Goal: Check status: Check status

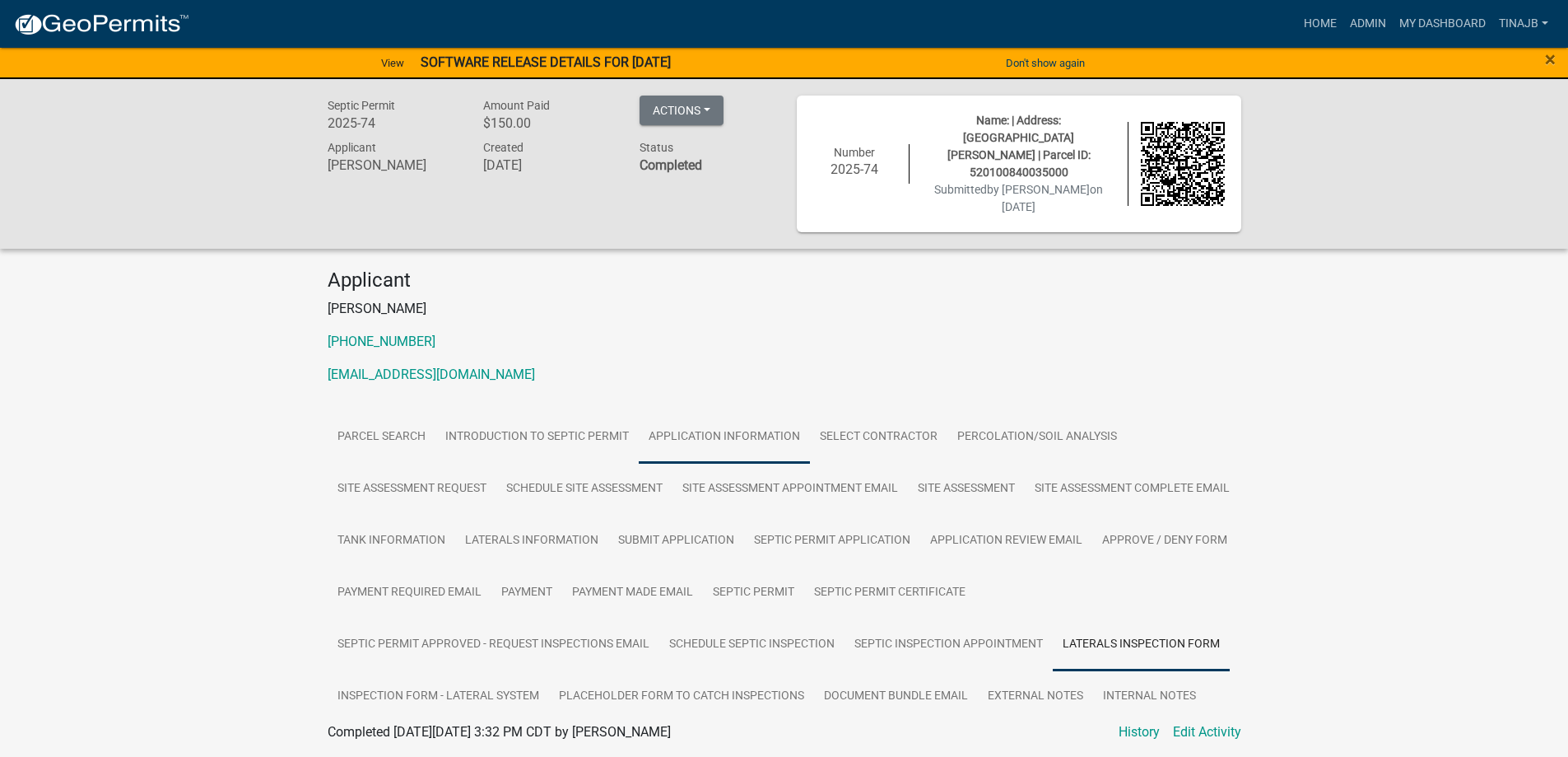
click at [742, 412] on link "Application Information" at bounding box center [724, 436] width 171 height 52
click at [1357, 28] on link "Admin" at bounding box center [1368, 23] width 50 height 31
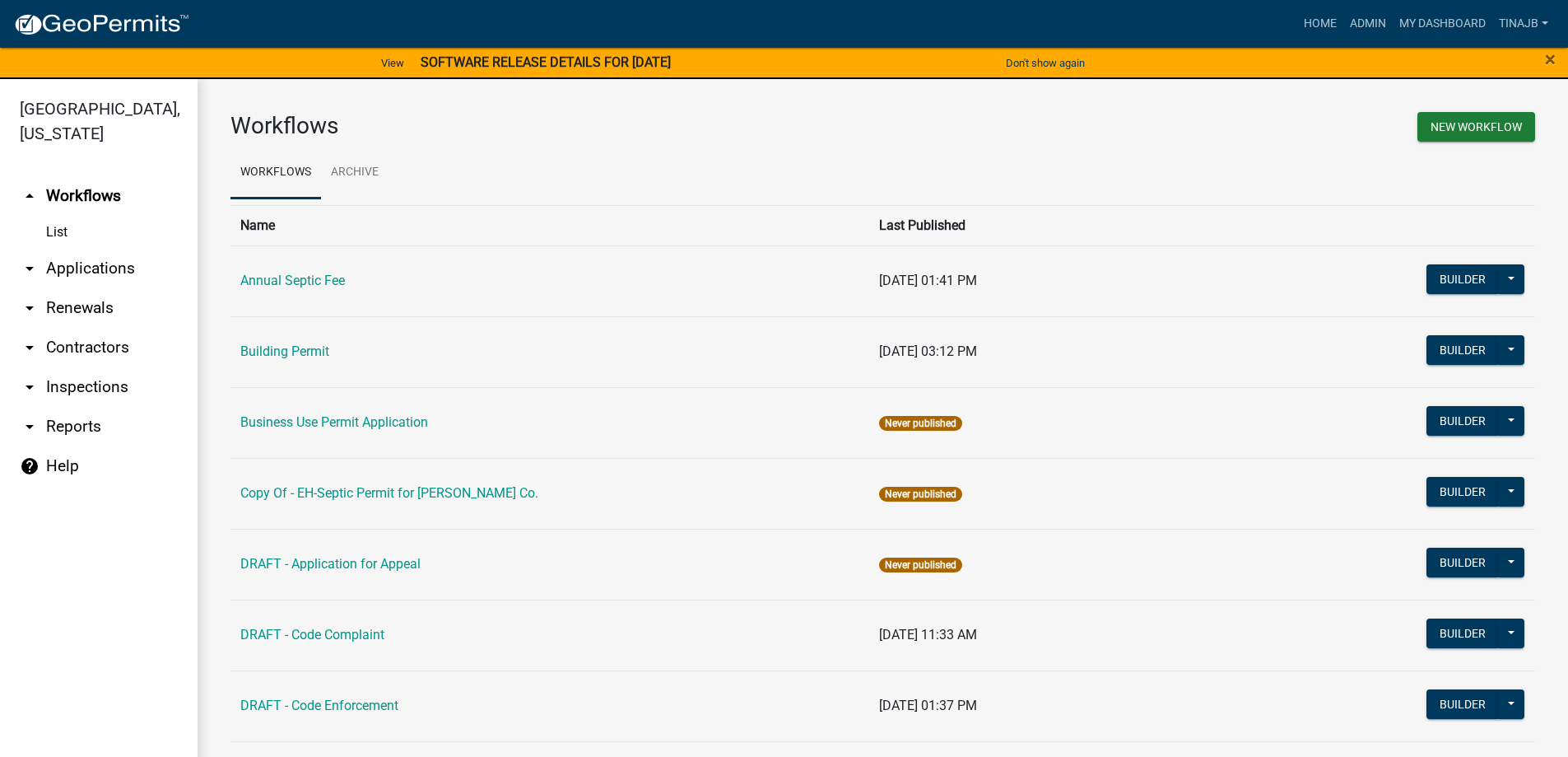
click at [90, 249] on link "arrow_drop_down Applications" at bounding box center [99, 268] width 197 height 39
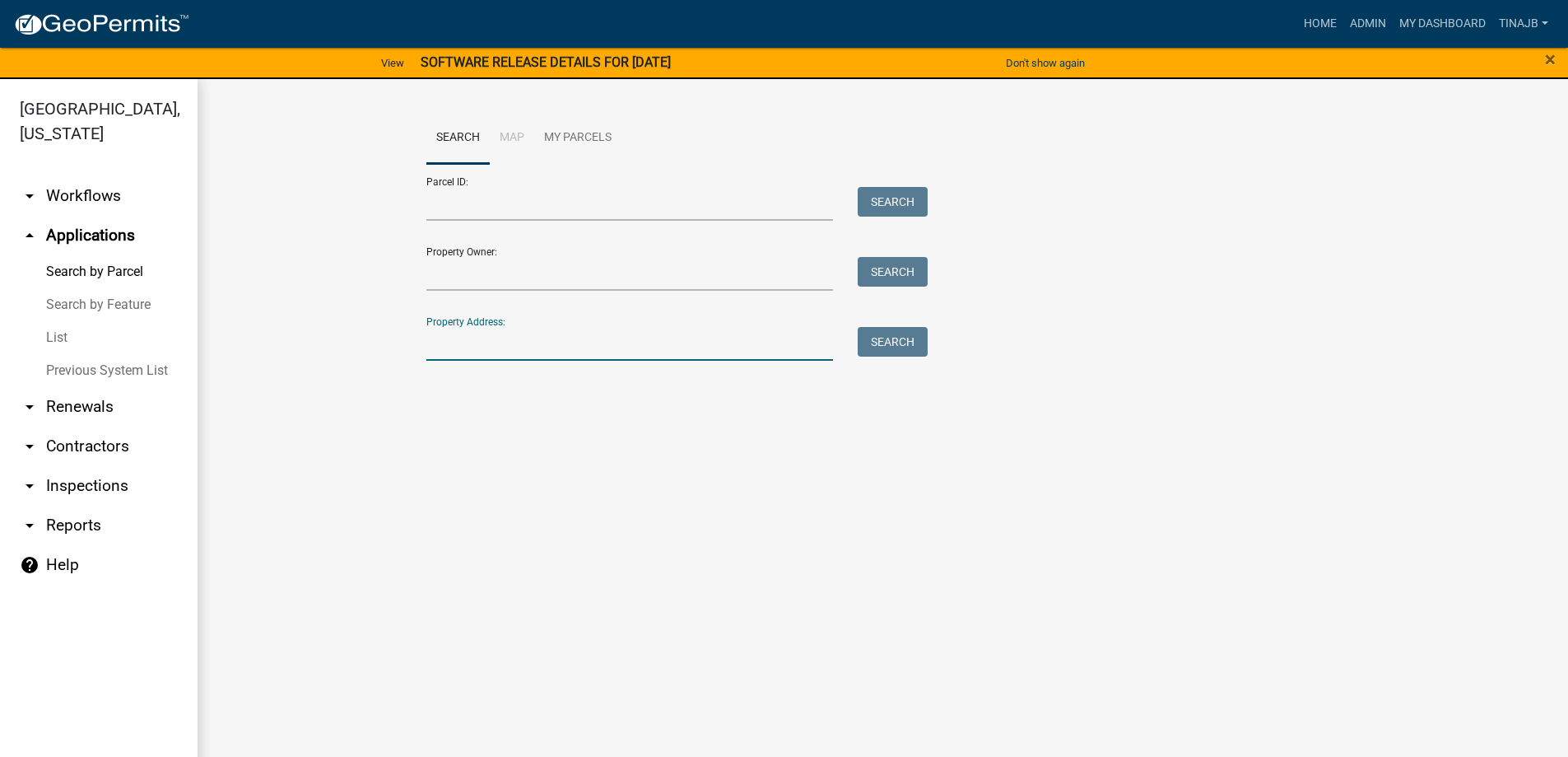
click at [541, 334] on input "Property Address:" at bounding box center [630, 344] width 408 height 34
type input "2330"
click at [872, 343] on button "Search" at bounding box center [893, 341] width 70 height 29
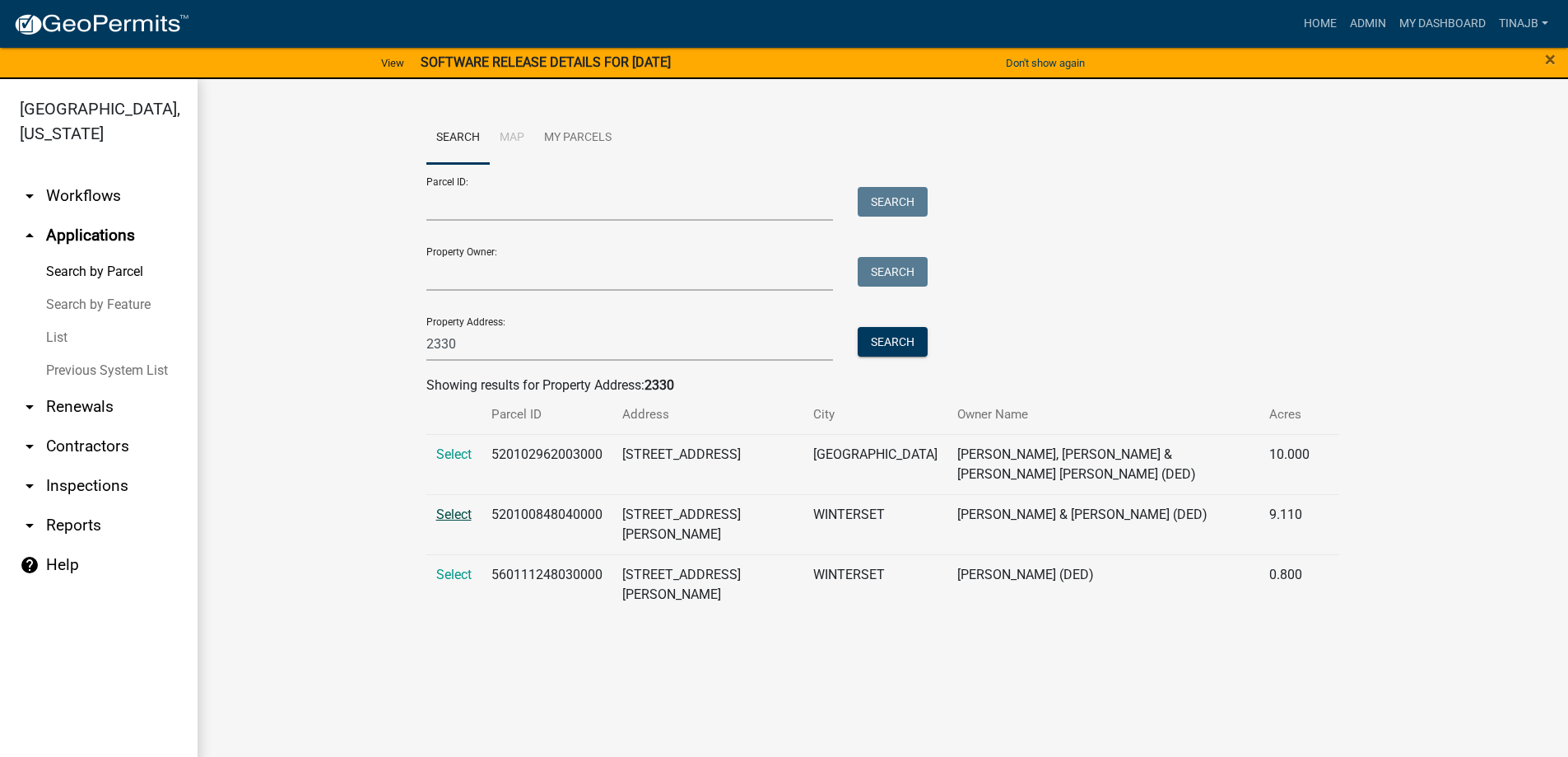
click at [436, 506] on span "Select" at bounding box center [454, 514] width 36 height 16
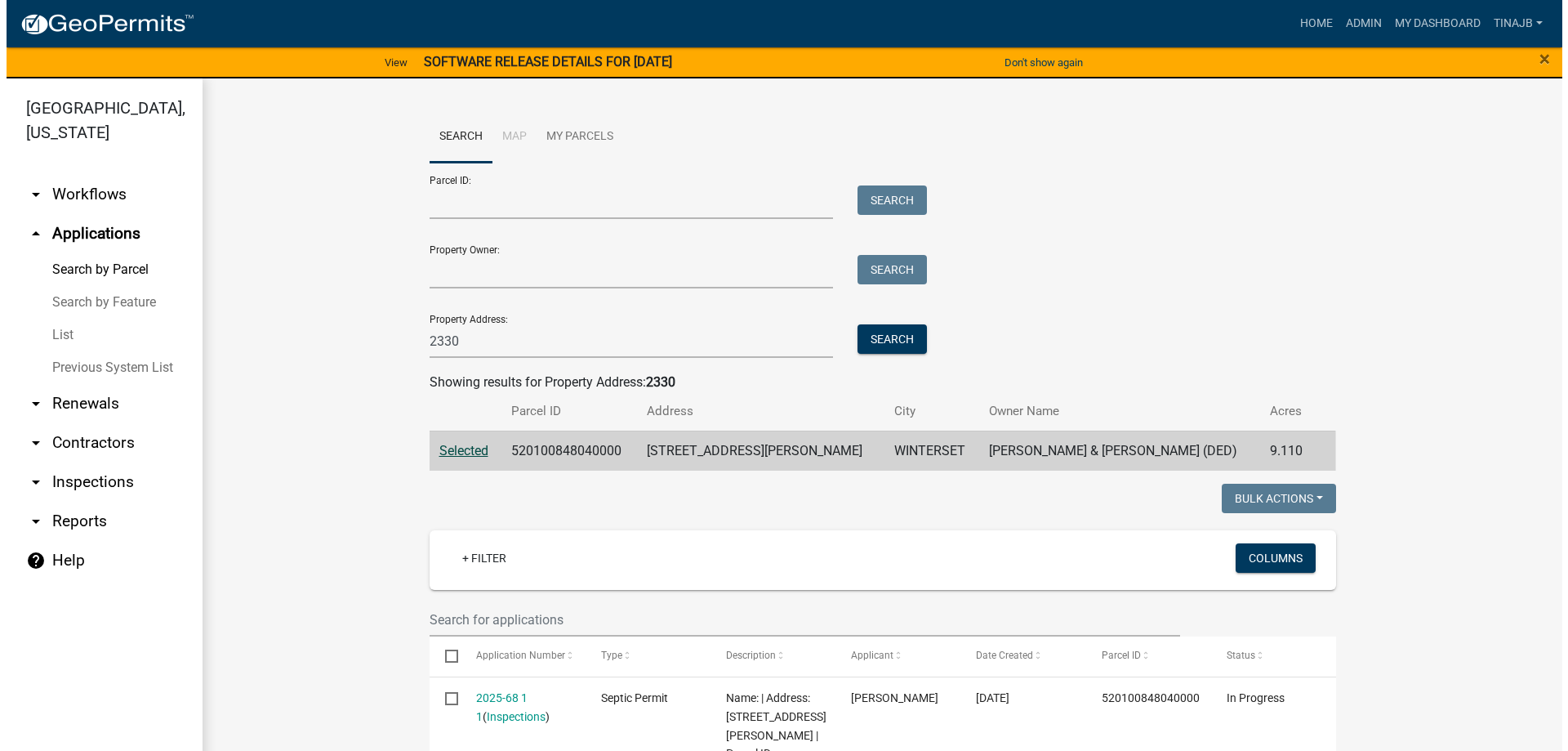
scroll to position [245, 0]
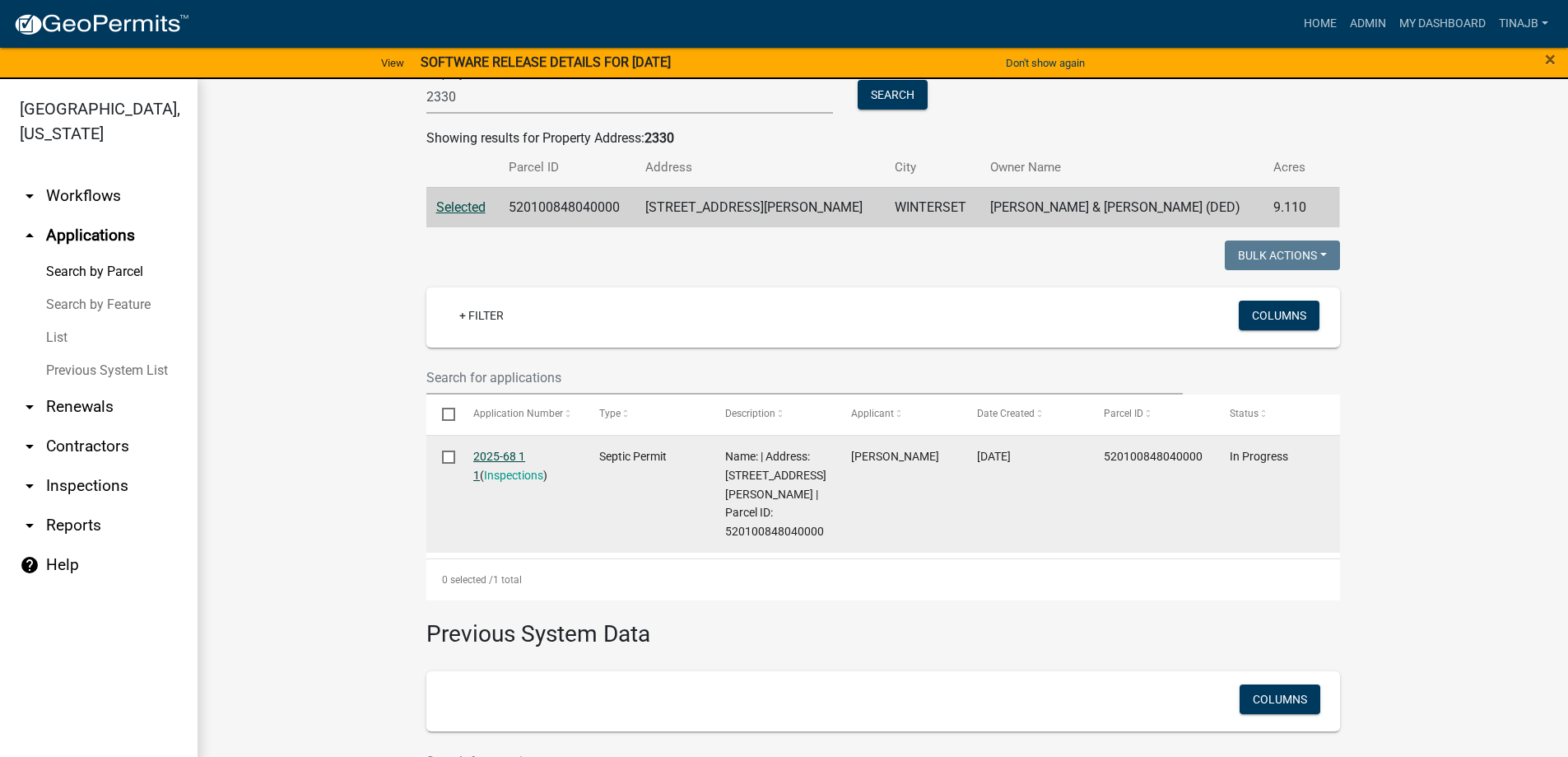
click at [489, 452] on link "2025-68 1 1" at bounding box center [499, 466] width 52 height 32
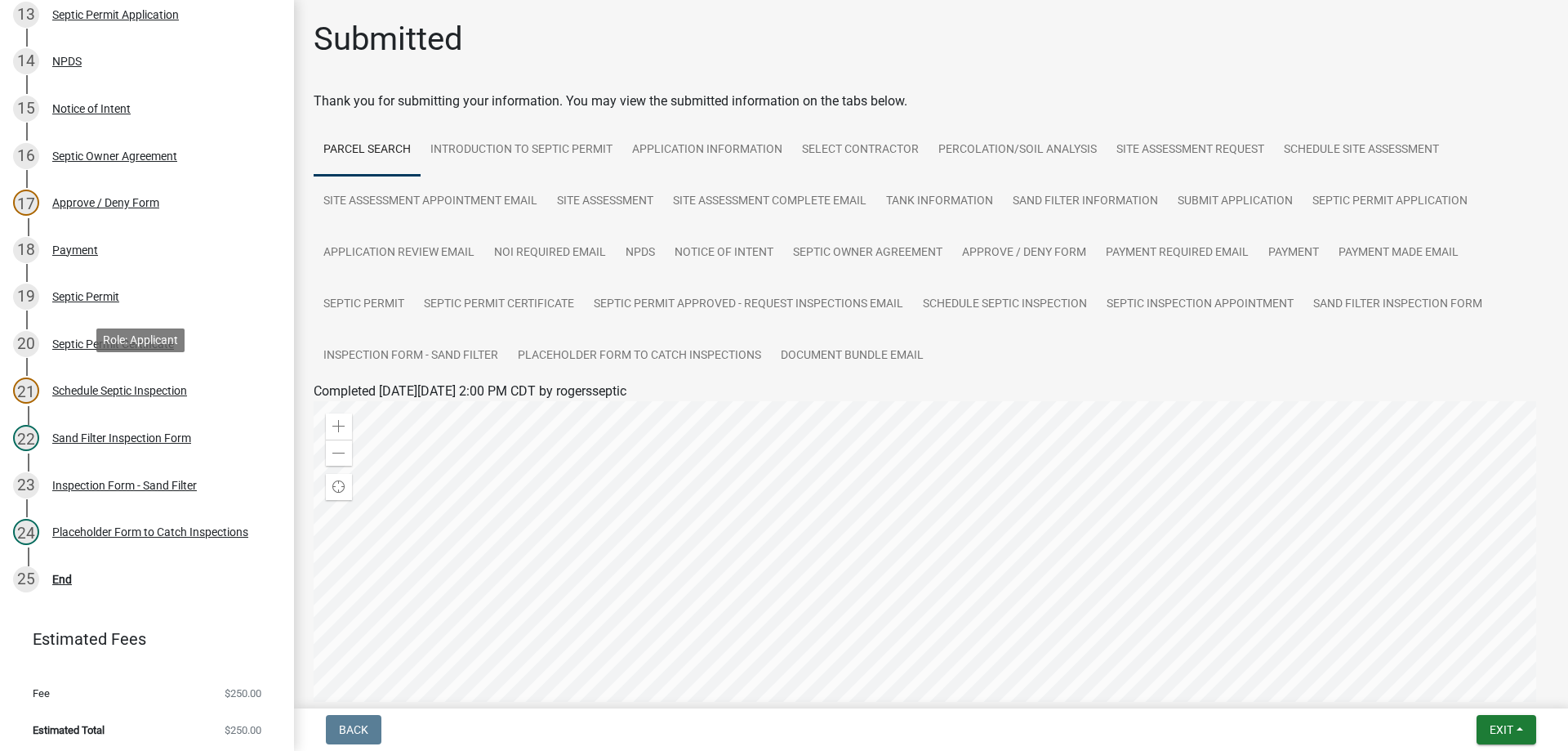
scroll to position [772, 0]
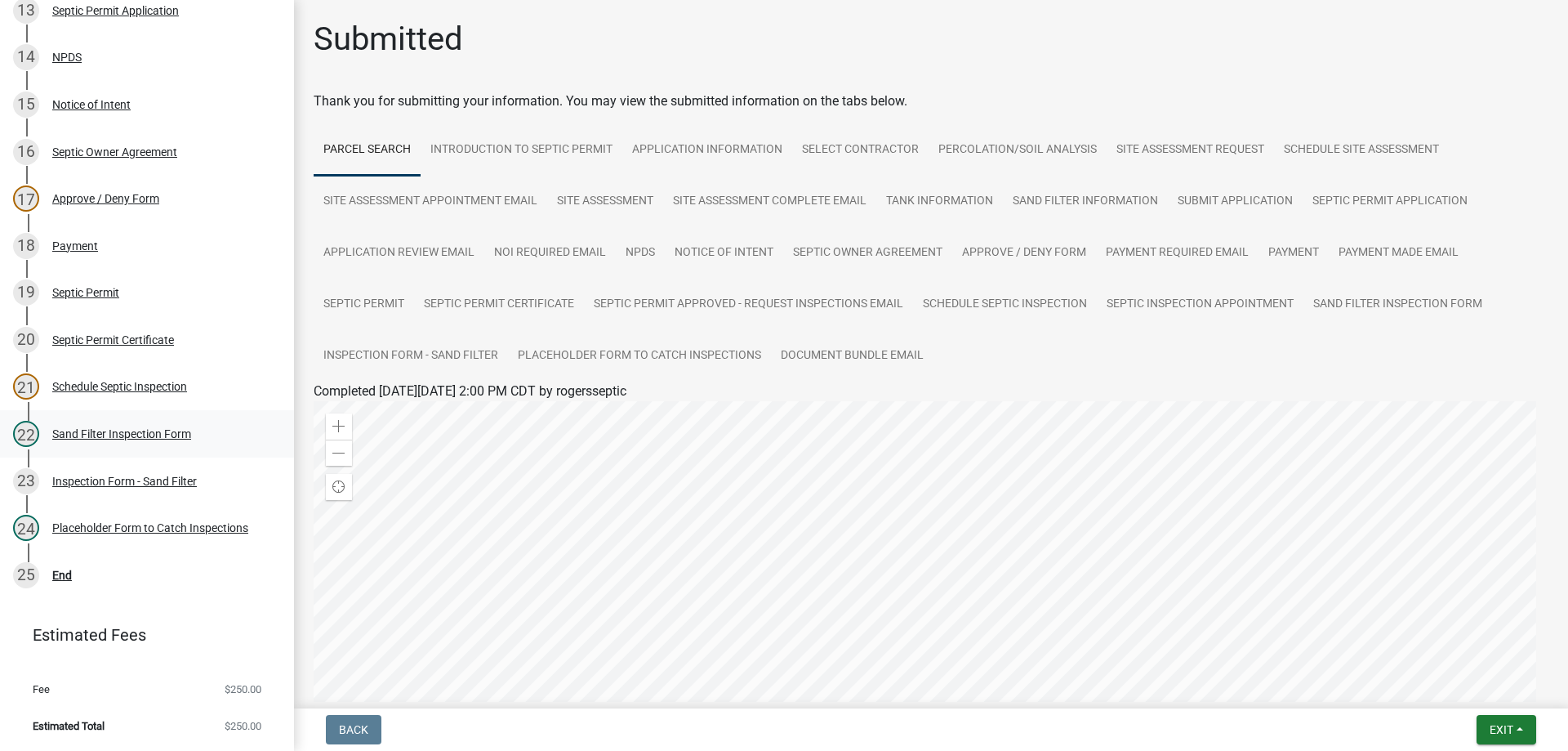
click at [126, 434] on div "Sand Filter Inspection Form" at bounding box center [122, 434] width 139 height 11
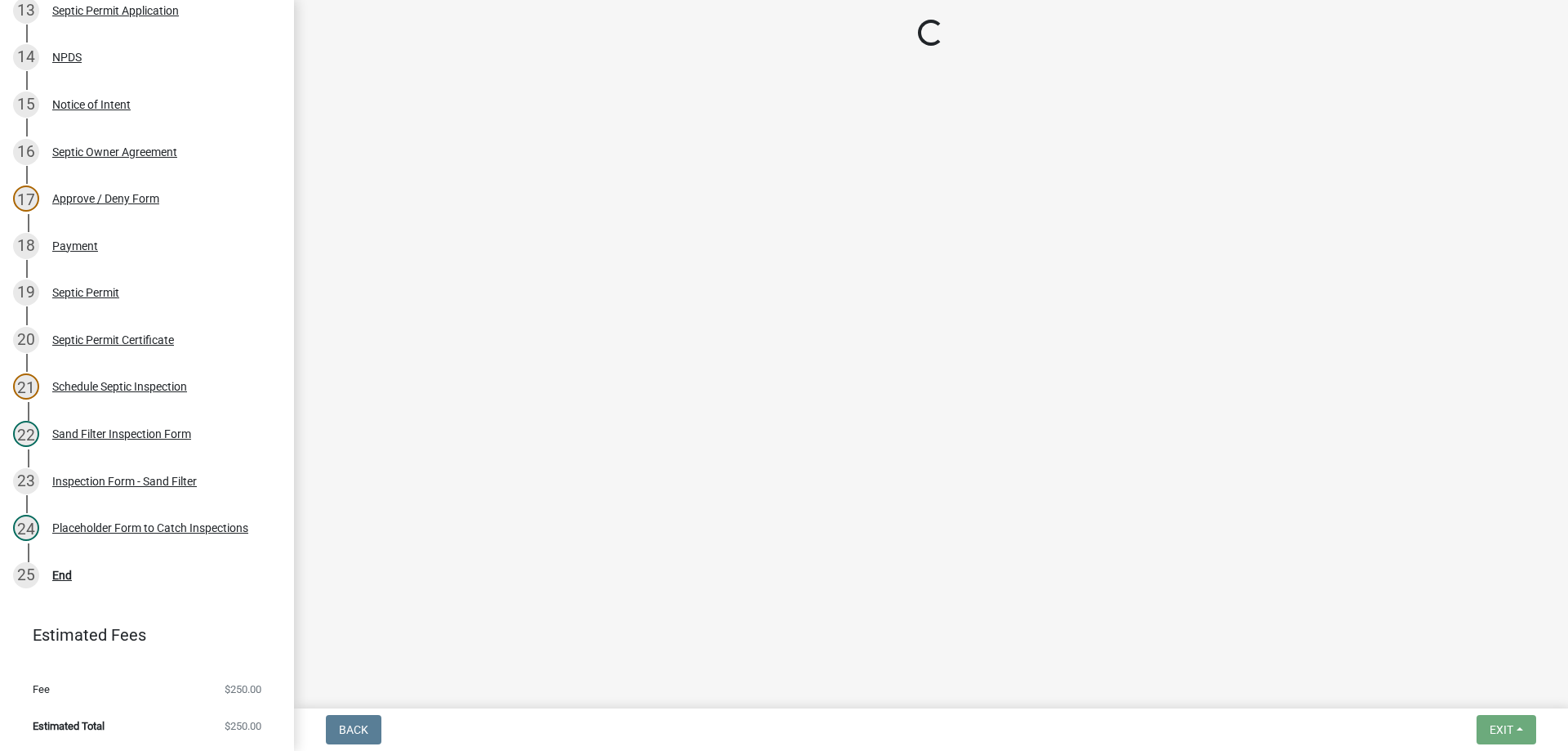
select select "ccc3feb4-466f-4227-91e9-914ee9242bae"
select select "dbe3a1b9-a4b3-48fa-b9c0-fee70399abae"
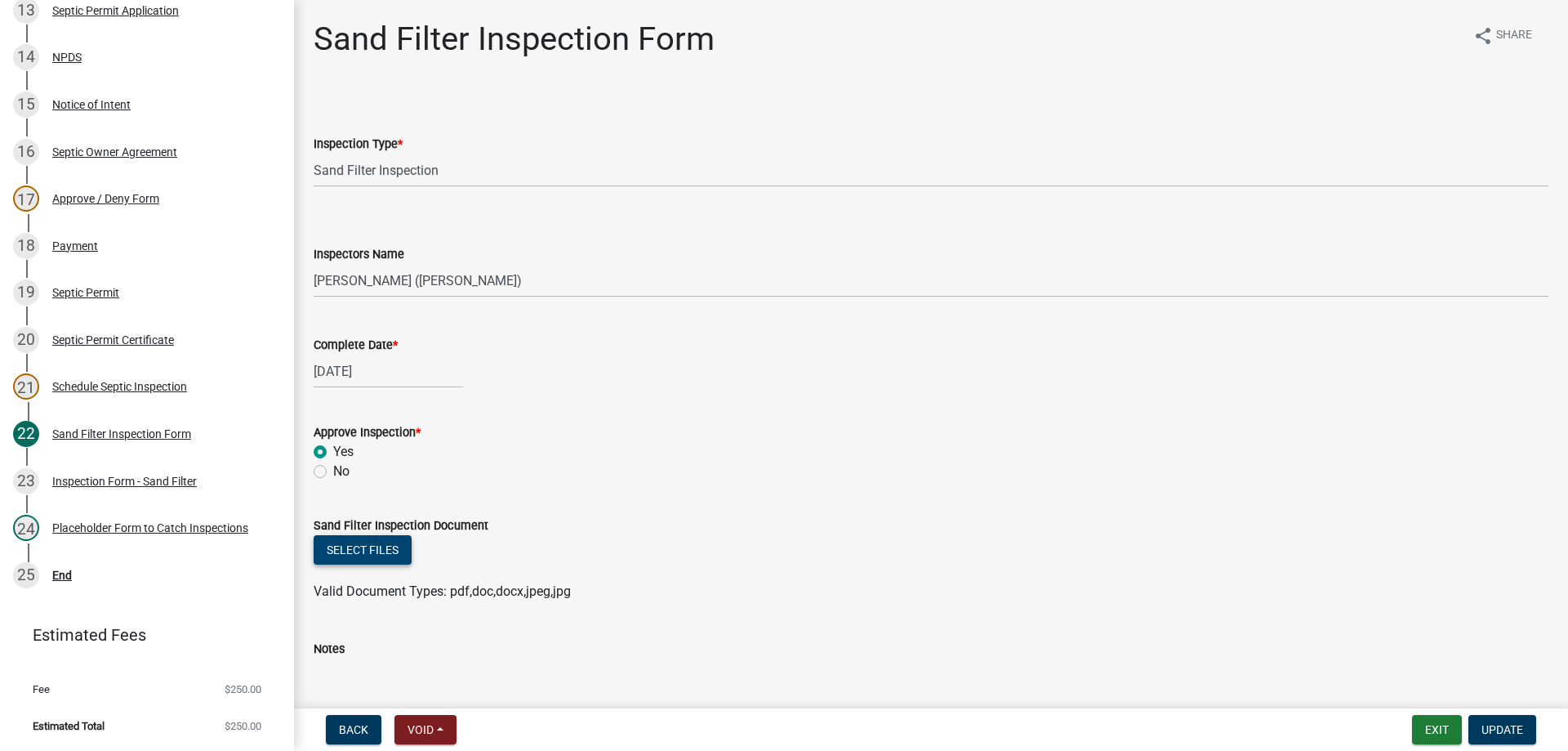
click at [382, 543] on button "Select files" at bounding box center [362, 549] width 98 height 29
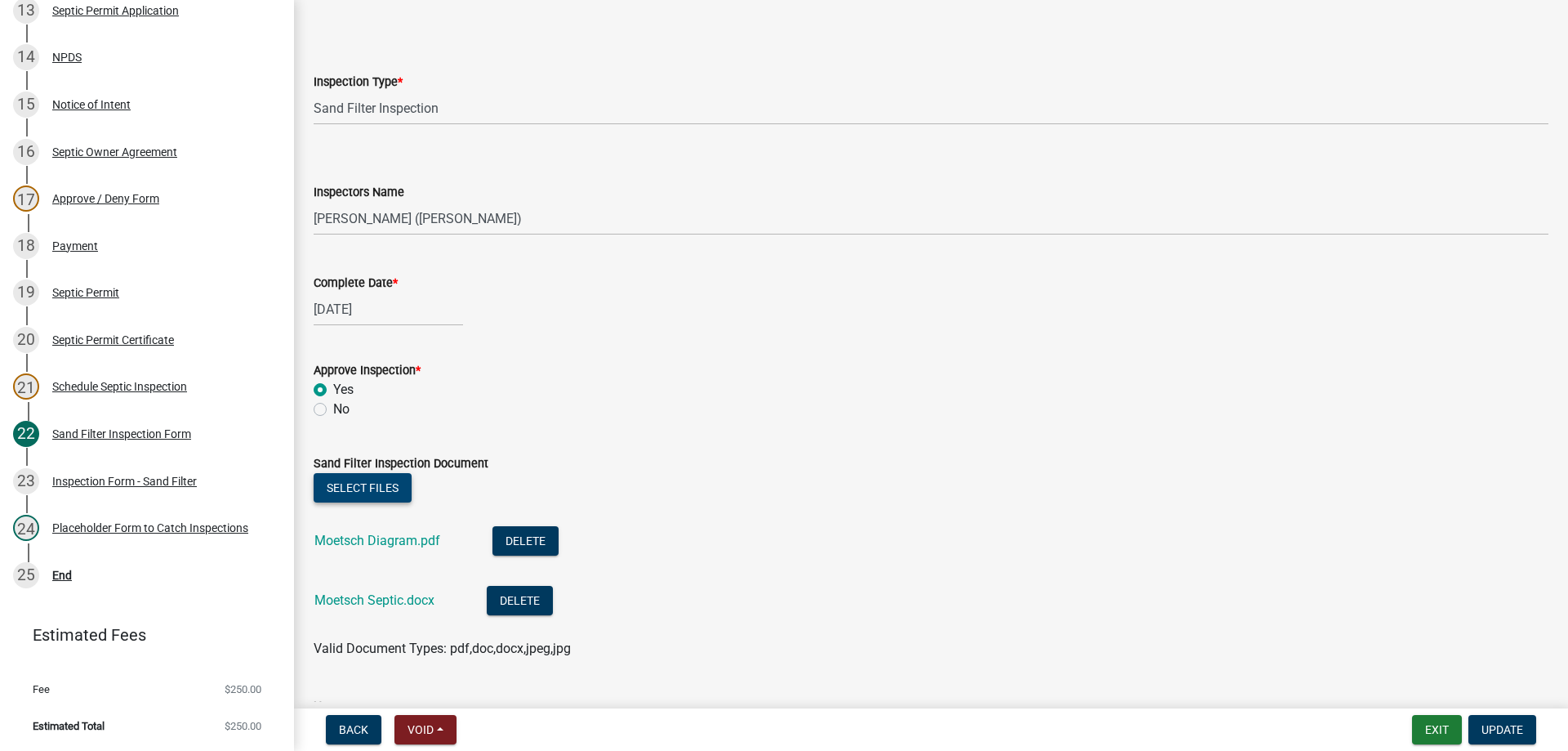
scroll to position [245, 0]
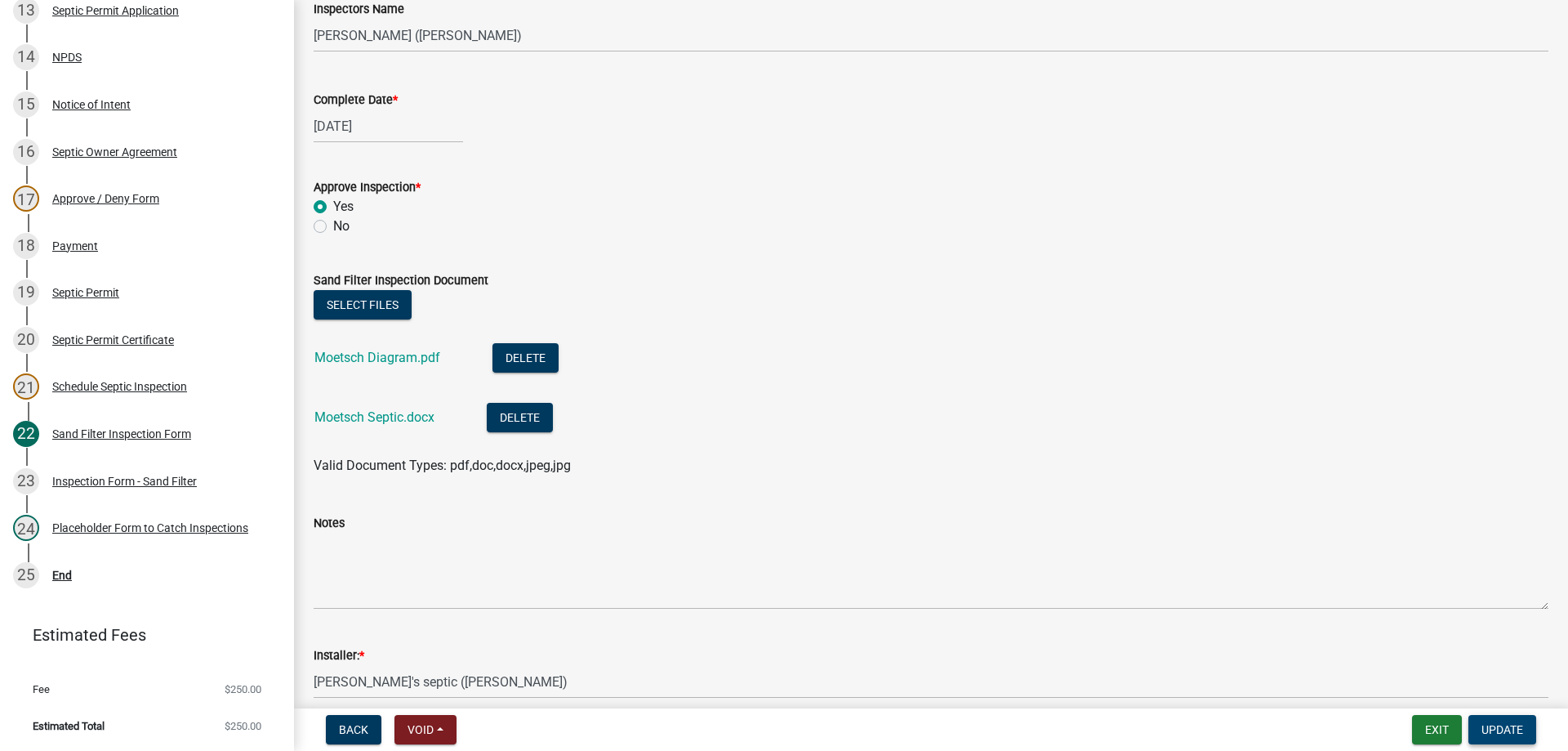
click at [1499, 738] on button "Update" at bounding box center [1502, 729] width 68 height 29
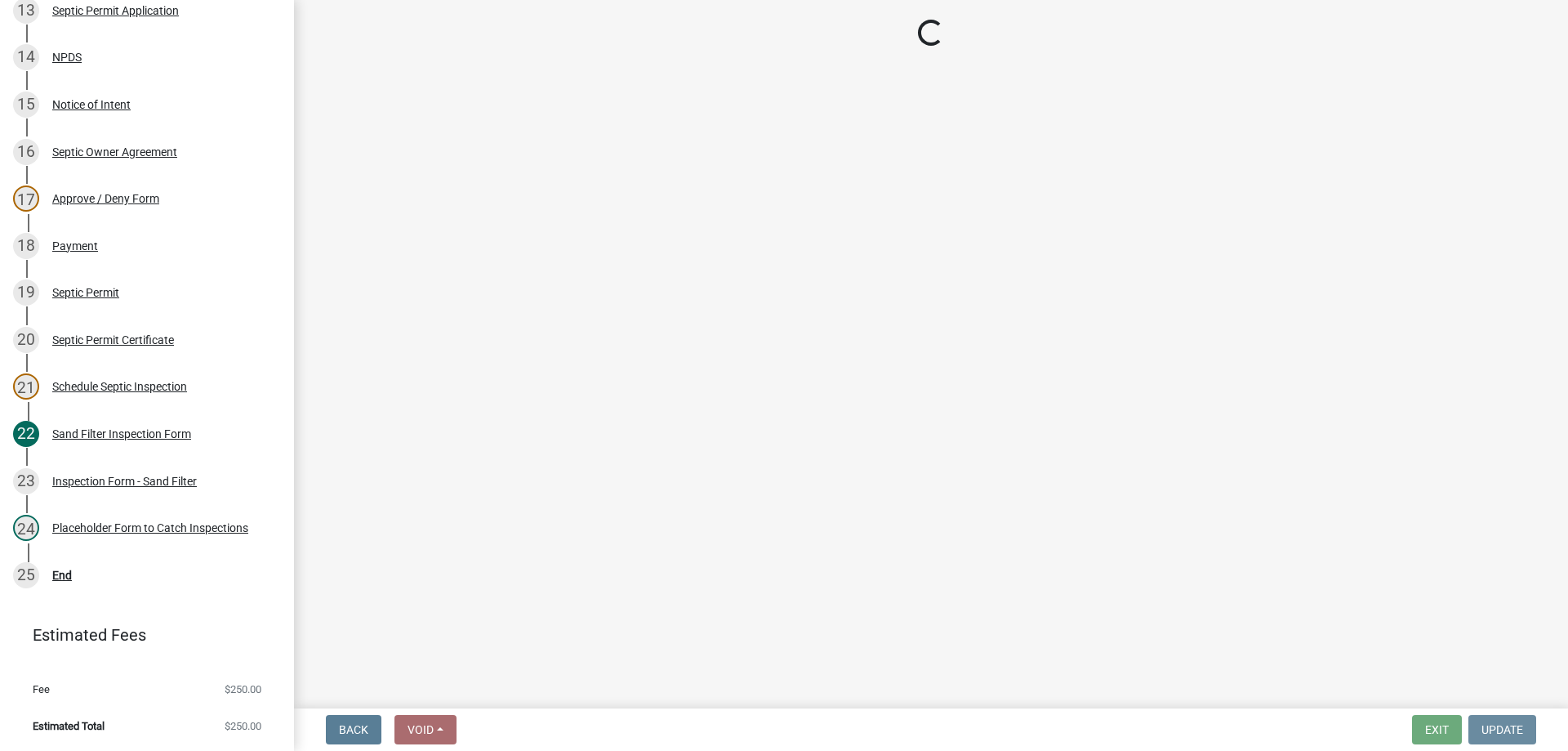
scroll to position [0, 0]
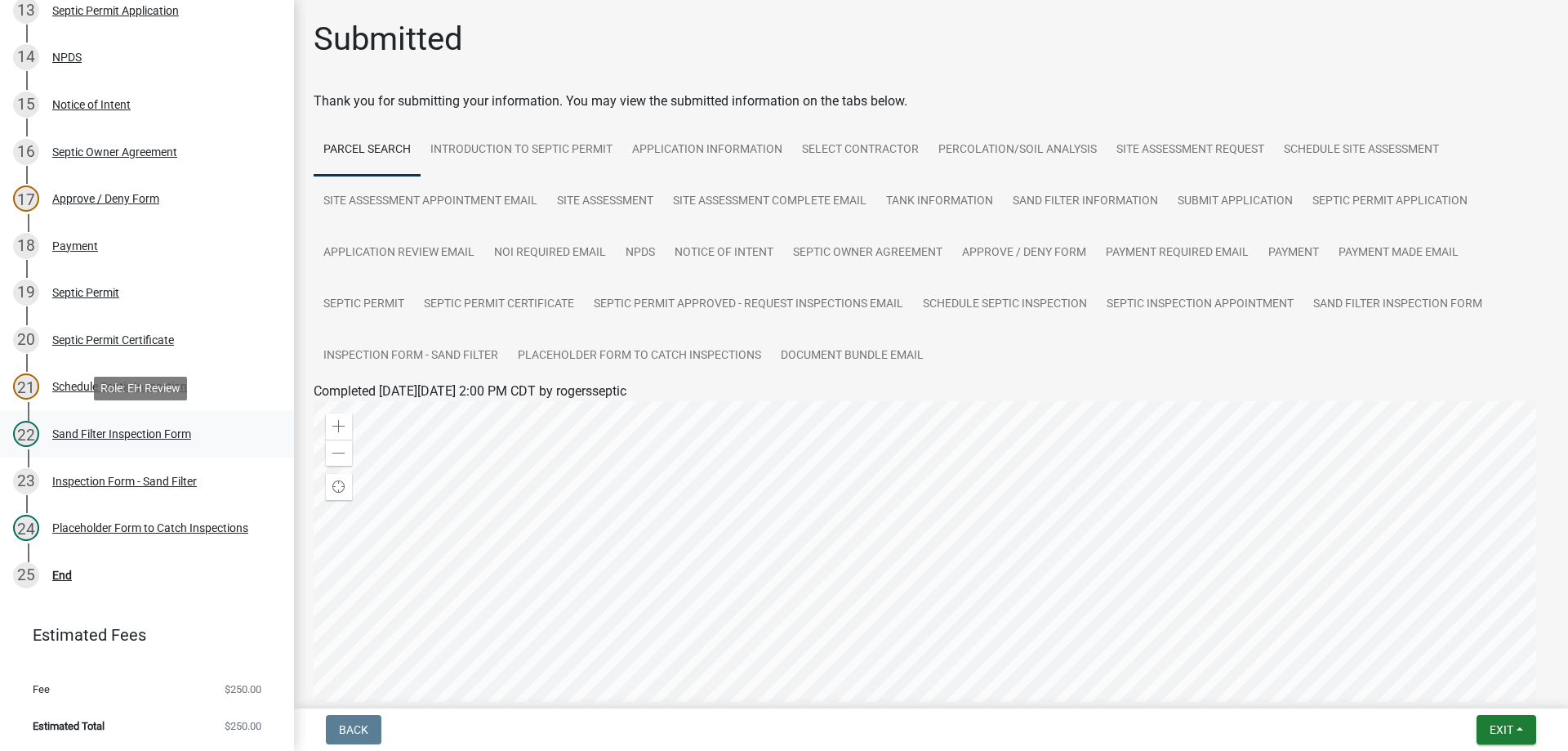
click at [146, 435] on div "Sand Filter Inspection Form" at bounding box center [122, 434] width 139 height 11
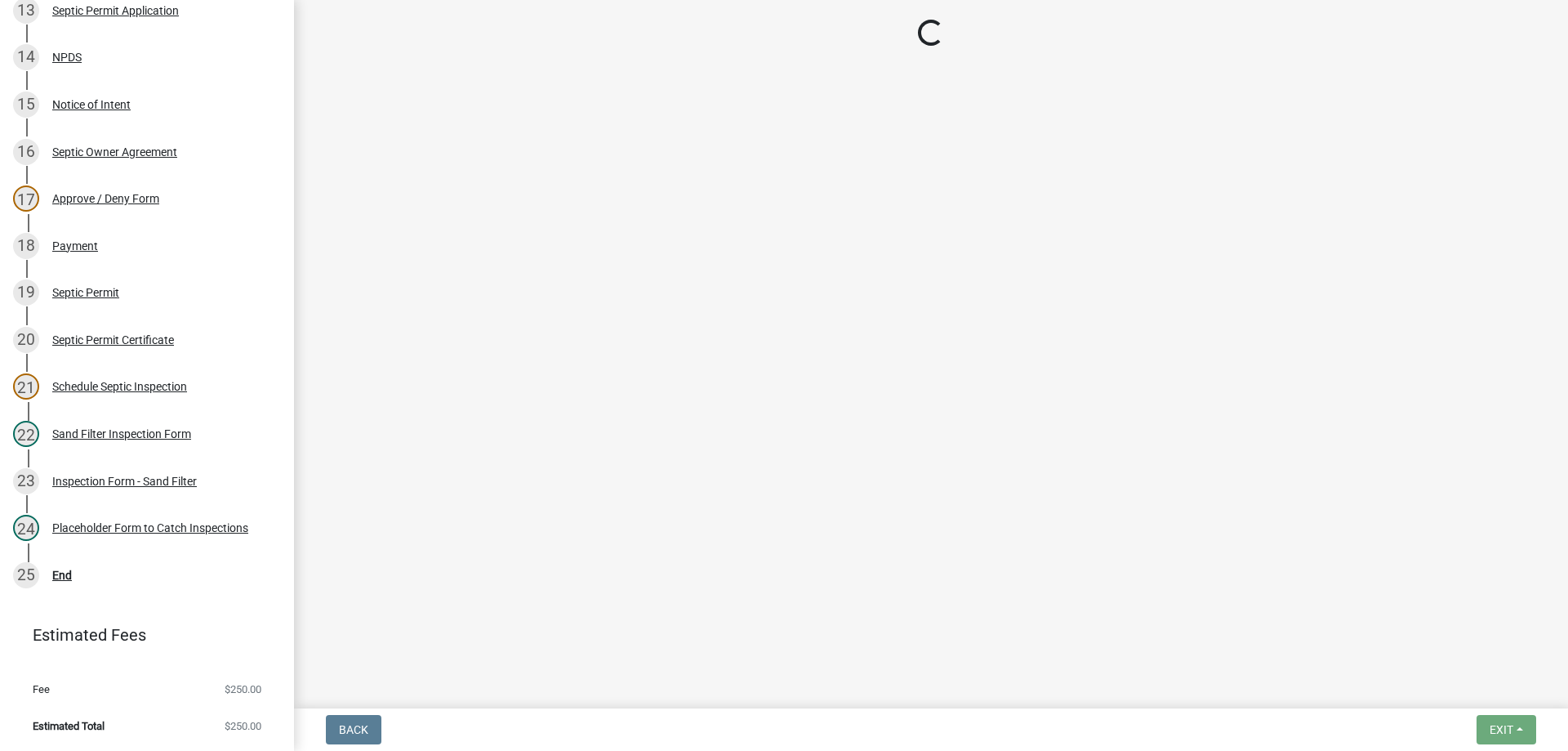
select select "ccc3feb4-466f-4227-91e9-914ee9242bae"
select select "dbe3a1b9-a4b3-48fa-b9c0-fee70399abae"
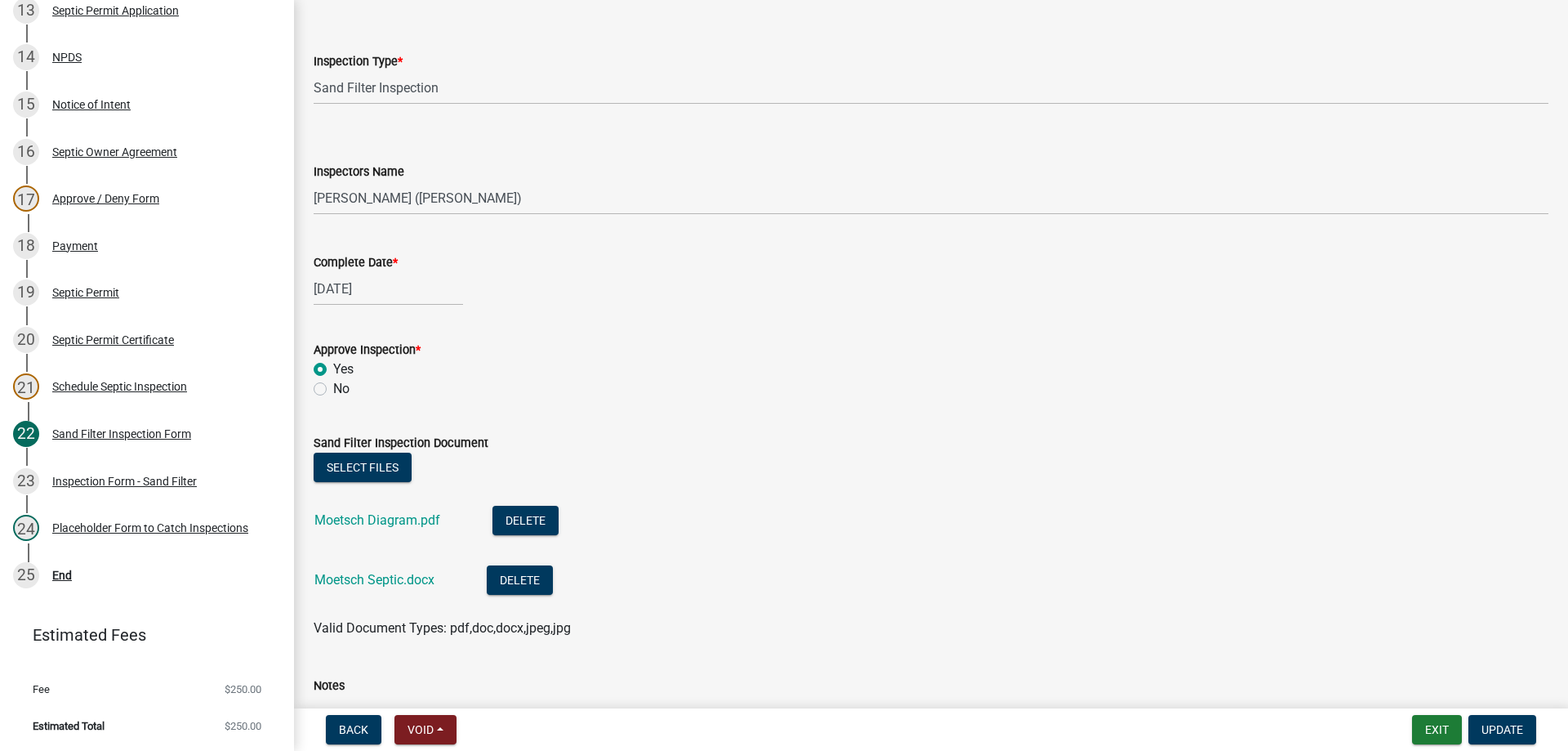
scroll to position [82, 0]
click at [64, 572] on div "End" at bounding box center [62, 575] width 19 height 11
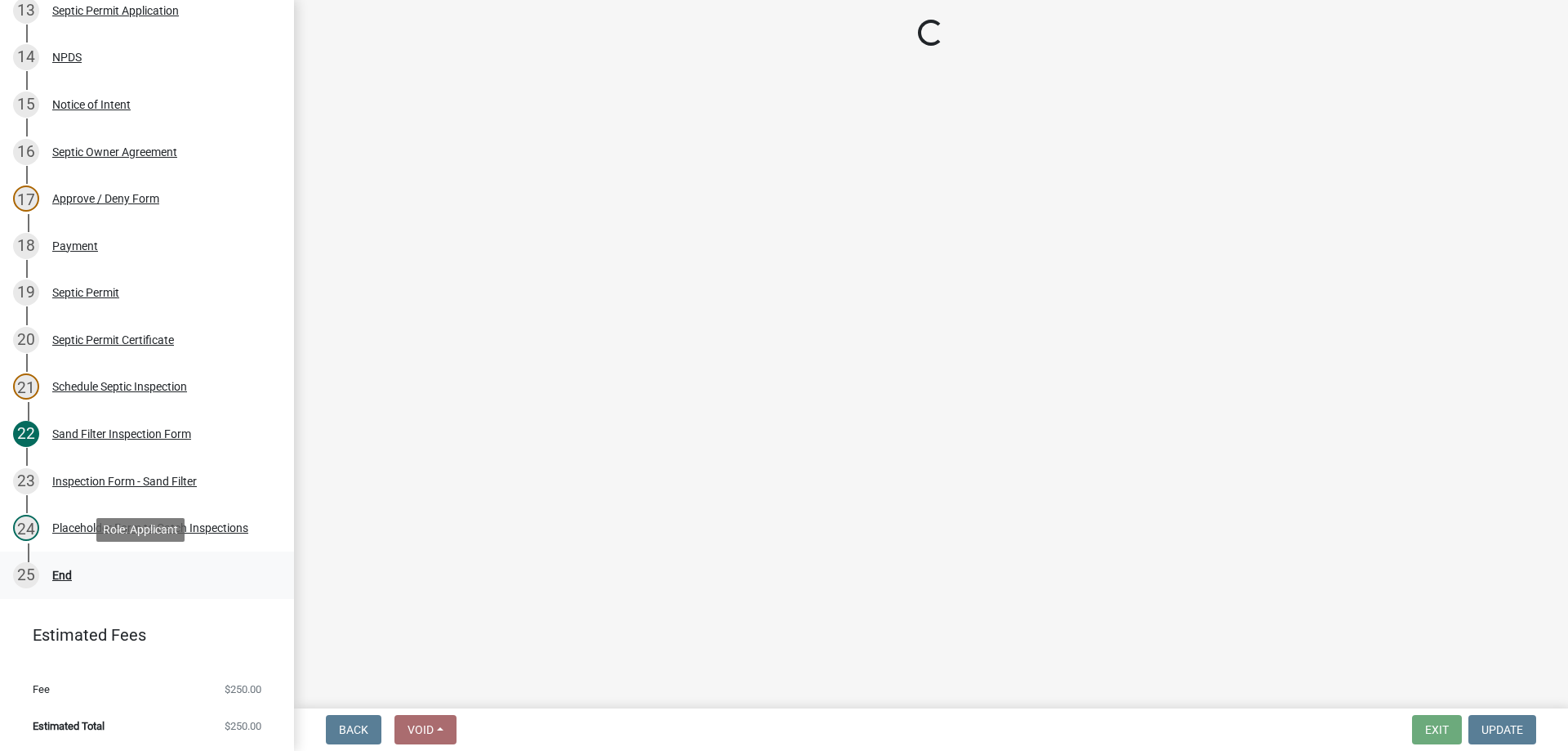
scroll to position [0, 0]
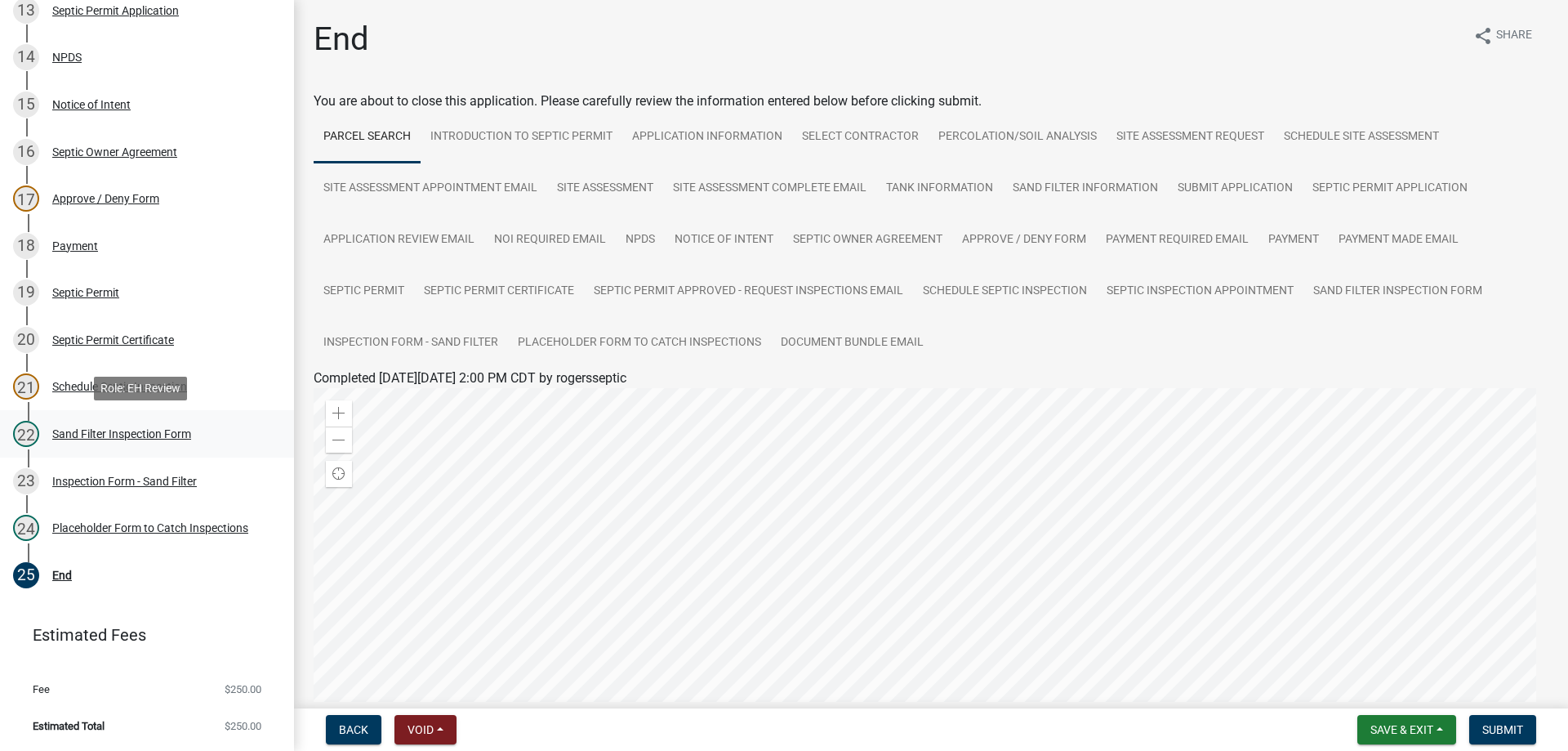
click at [120, 429] on div "Sand Filter Inspection Form" at bounding box center [122, 434] width 139 height 11
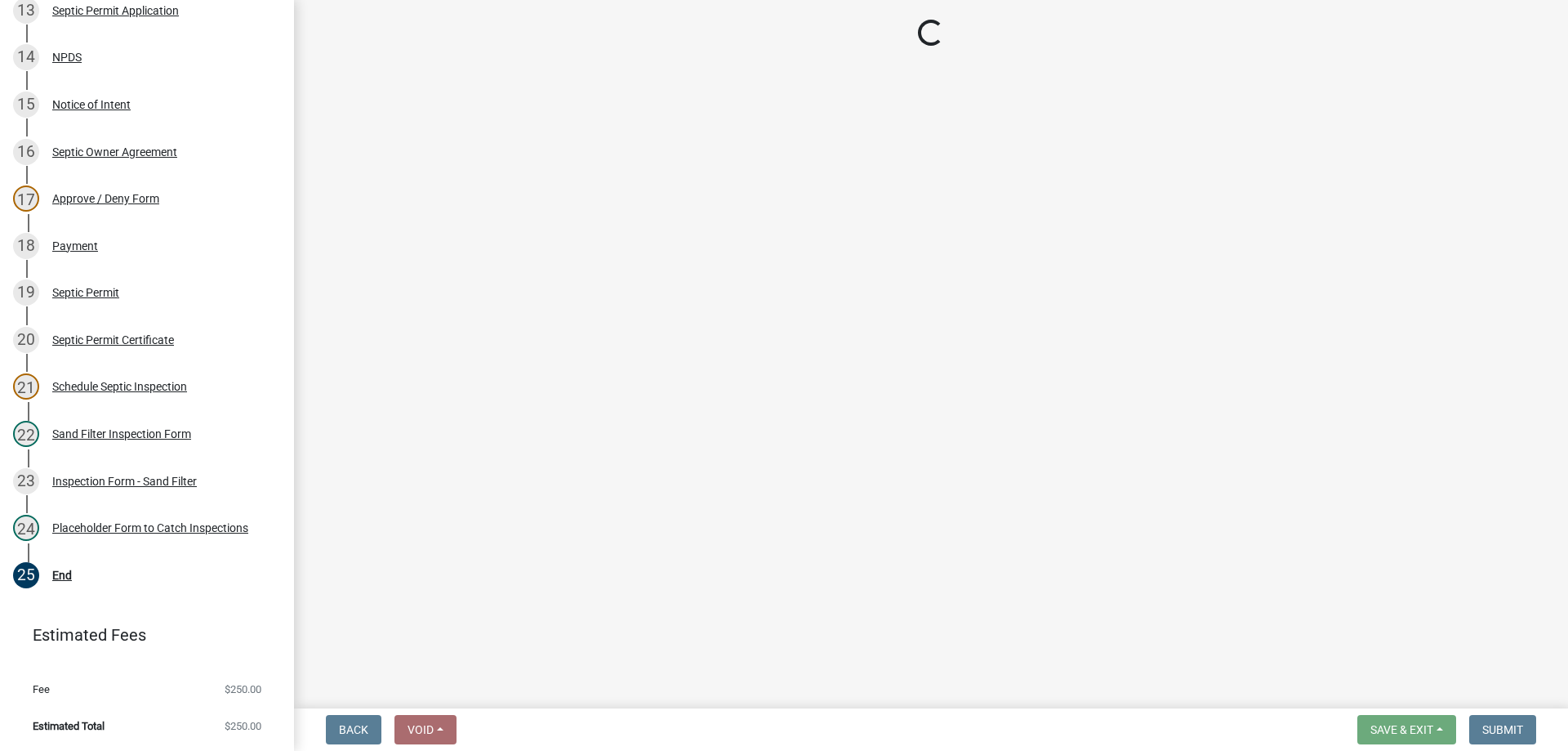
select select "ccc3feb4-466f-4227-91e9-914ee9242bae"
select select "dbe3a1b9-a4b3-48fa-b9c0-fee70399abae"
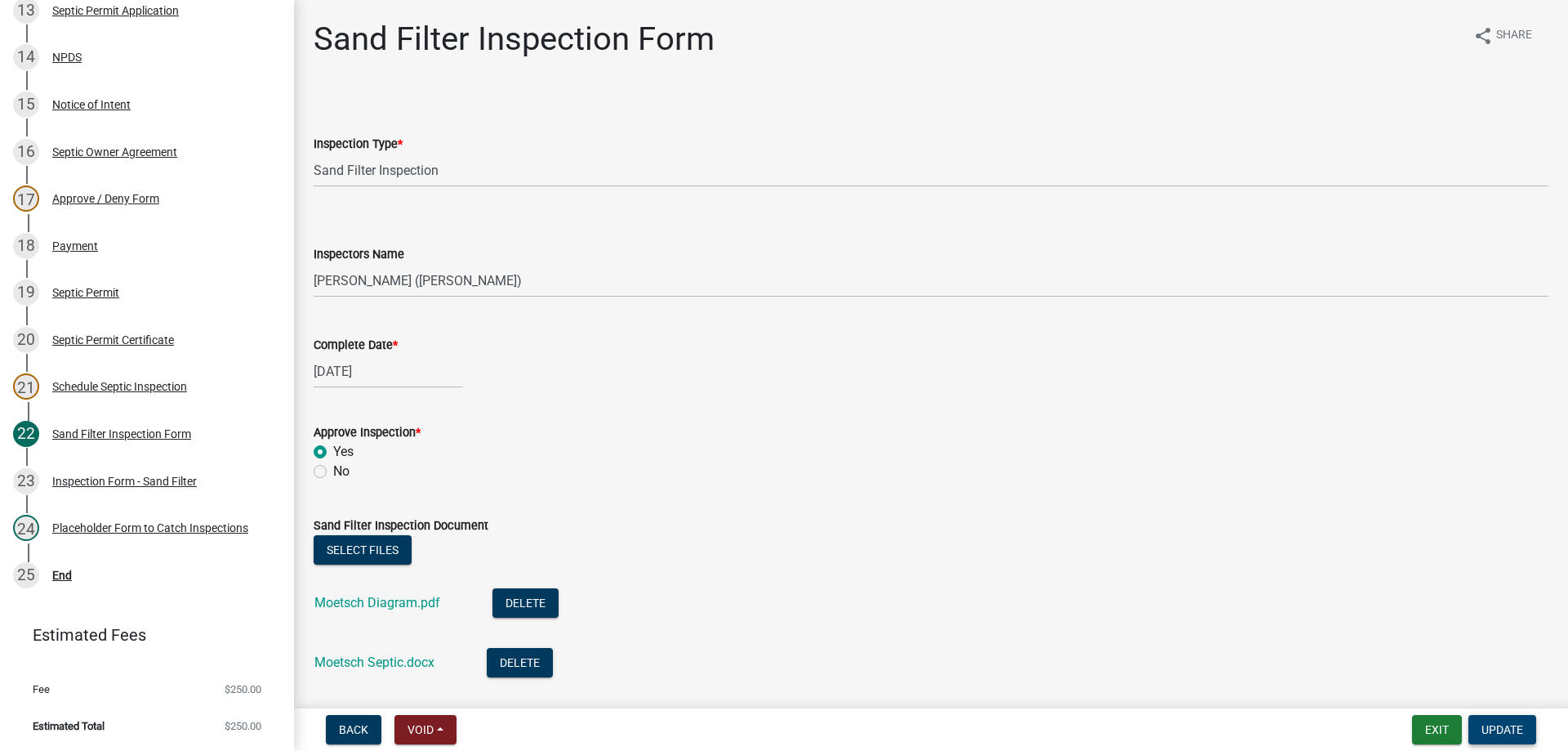
click at [1507, 723] on span "Update" at bounding box center [1502, 729] width 41 height 13
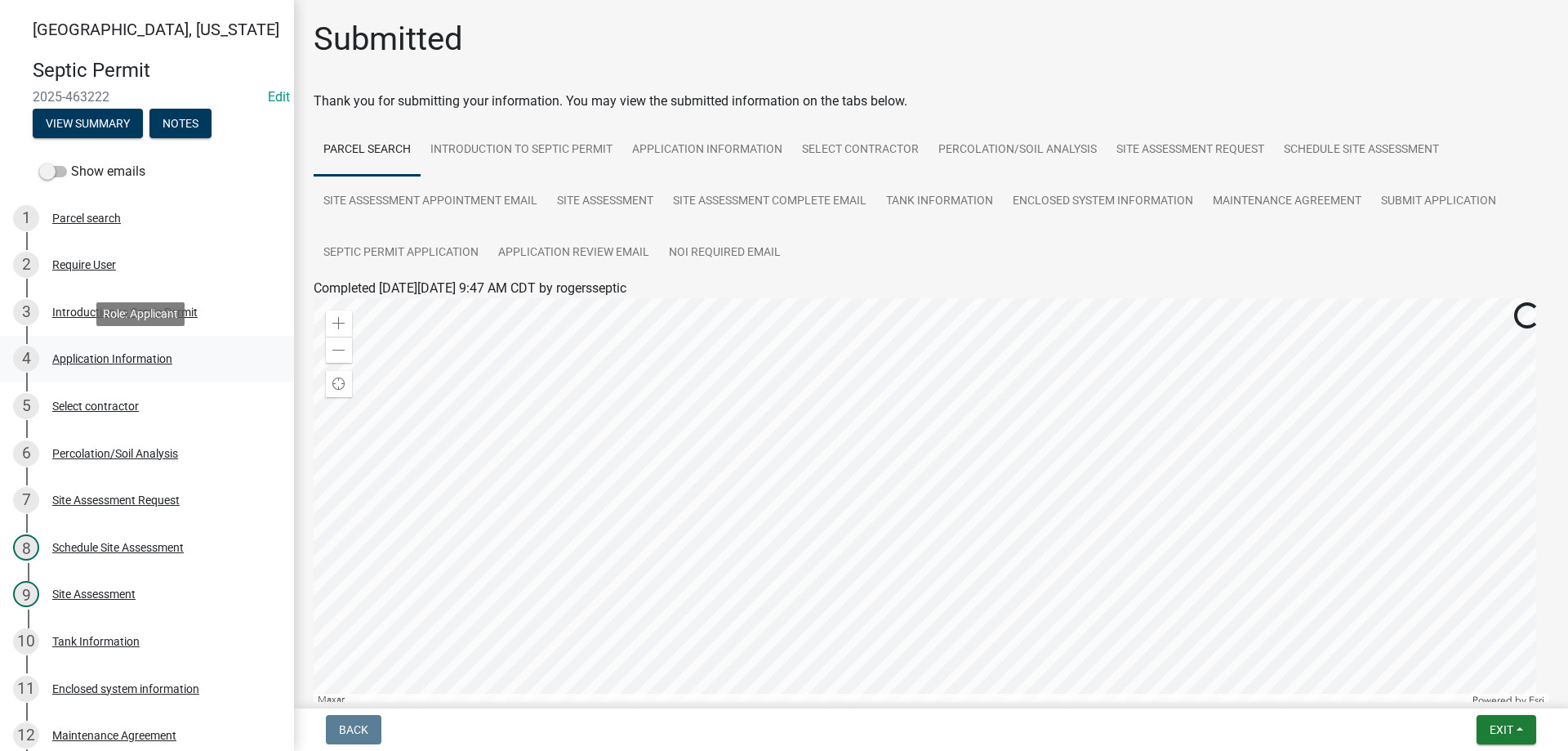
click at [126, 351] on div "4 Application Information" at bounding box center [140, 359] width 255 height 26
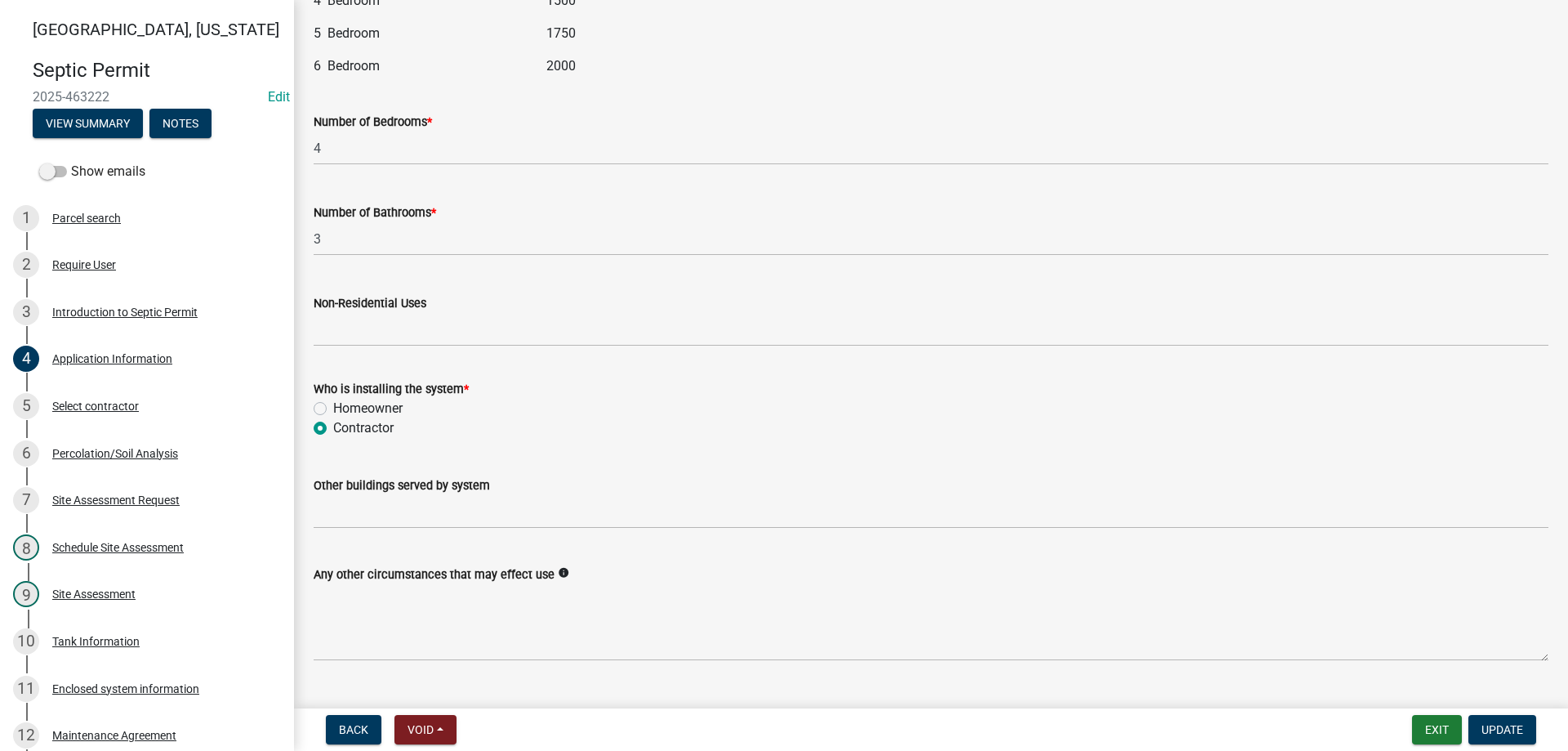
scroll to position [2115, 0]
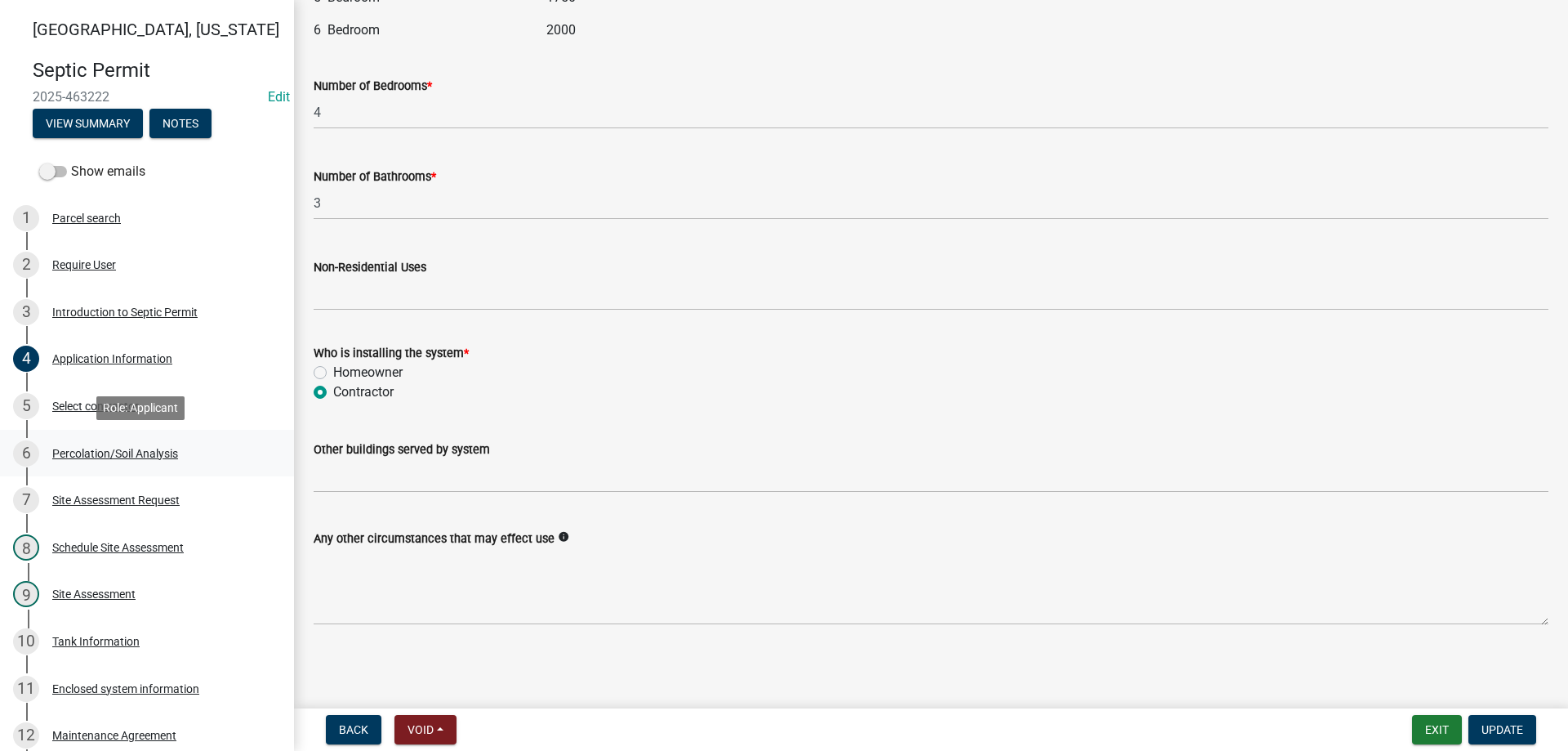
click at [104, 450] on div "Percolation/Soil Analysis" at bounding box center [115, 453] width 126 height 11
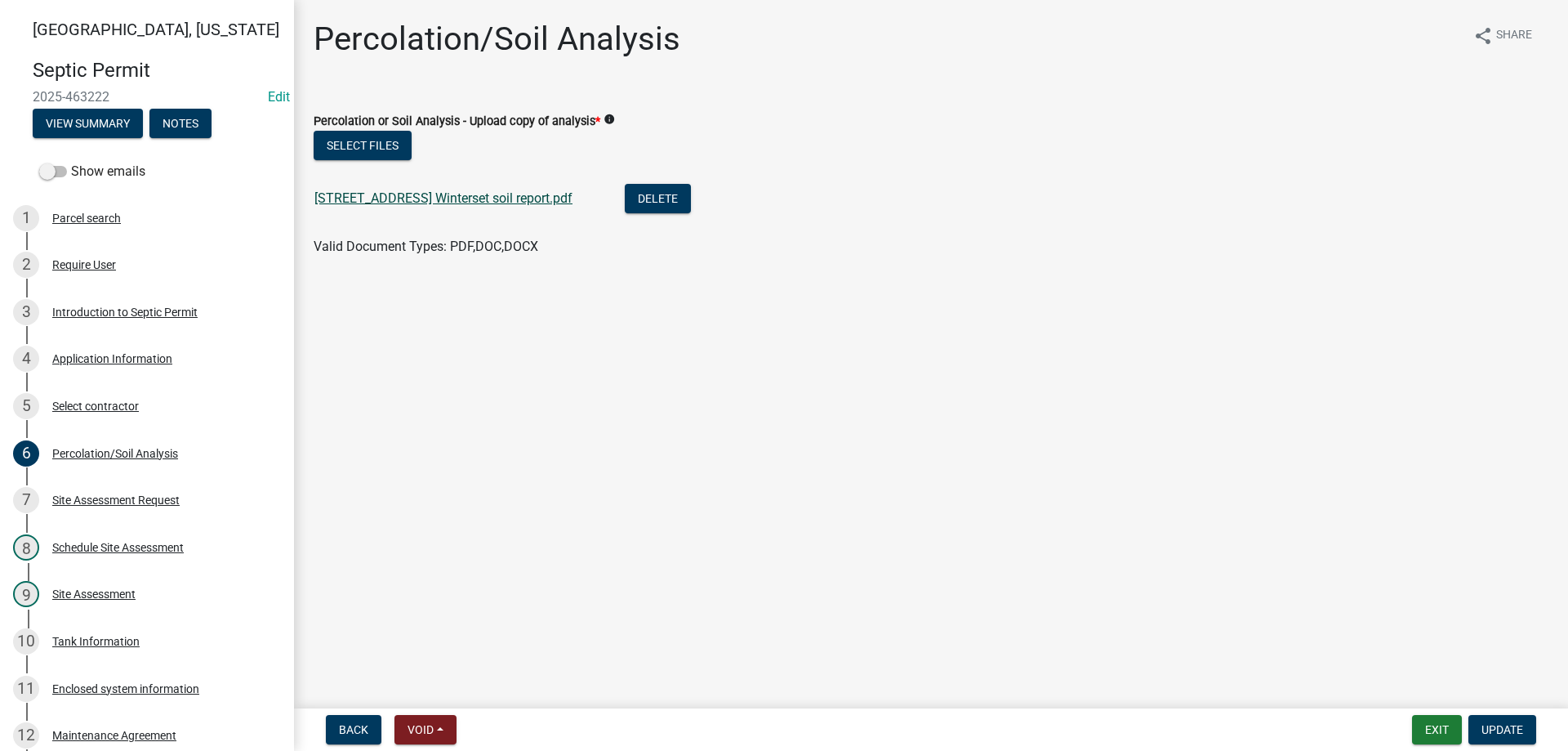
click at [496, 199] on link "2385 Holliwell Bridge Rd Winterset soil report.pdf" at bounding box center [443, 198] width 258 height 16
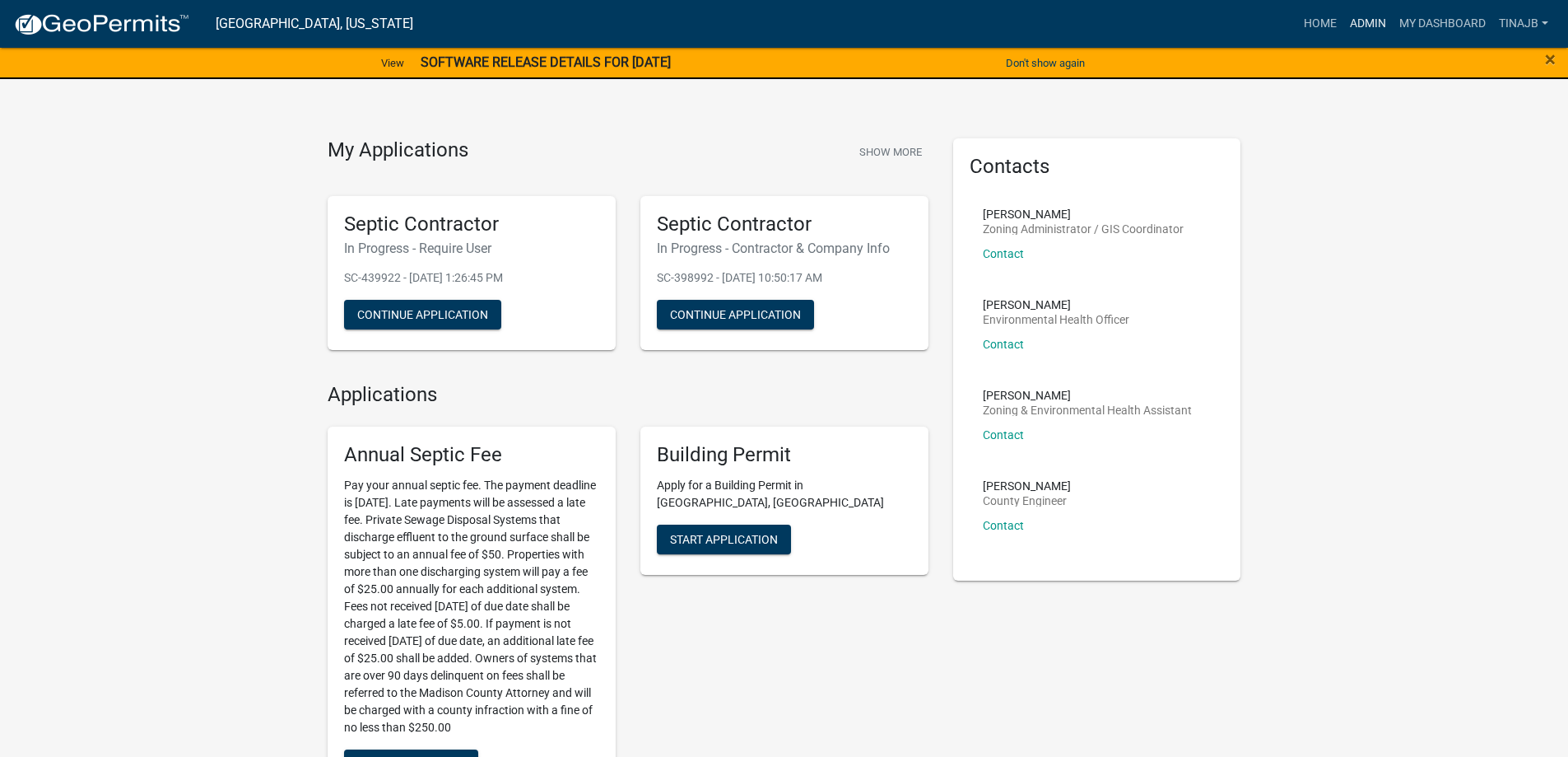
click at [1371, 20] on link "Admin" at bounding box center [1368, 23] width 50 height 31
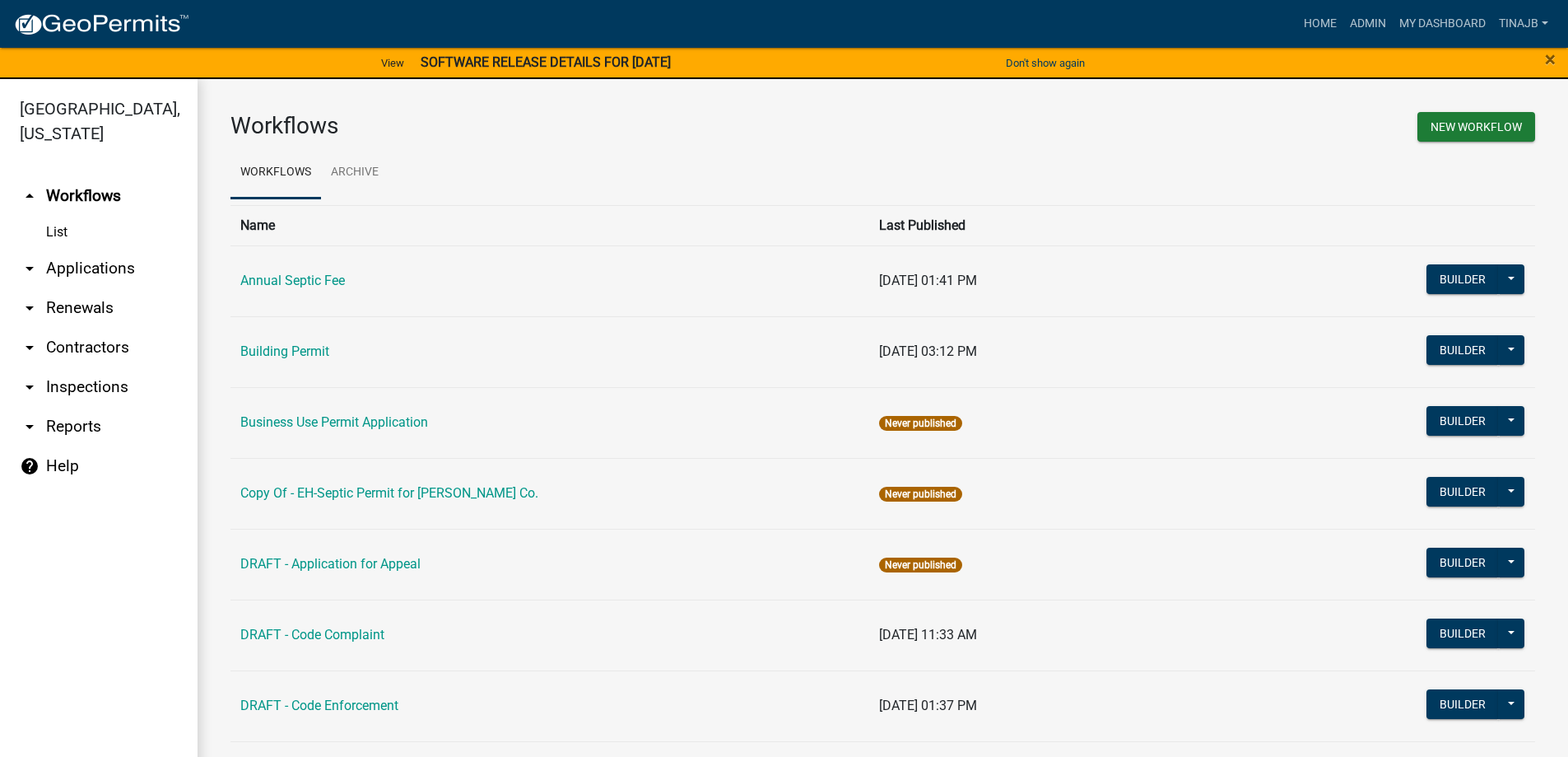
click at [105, 249] on link "arrow_drop_down Applications" at bounding box center [99, 268] width 197 height 39
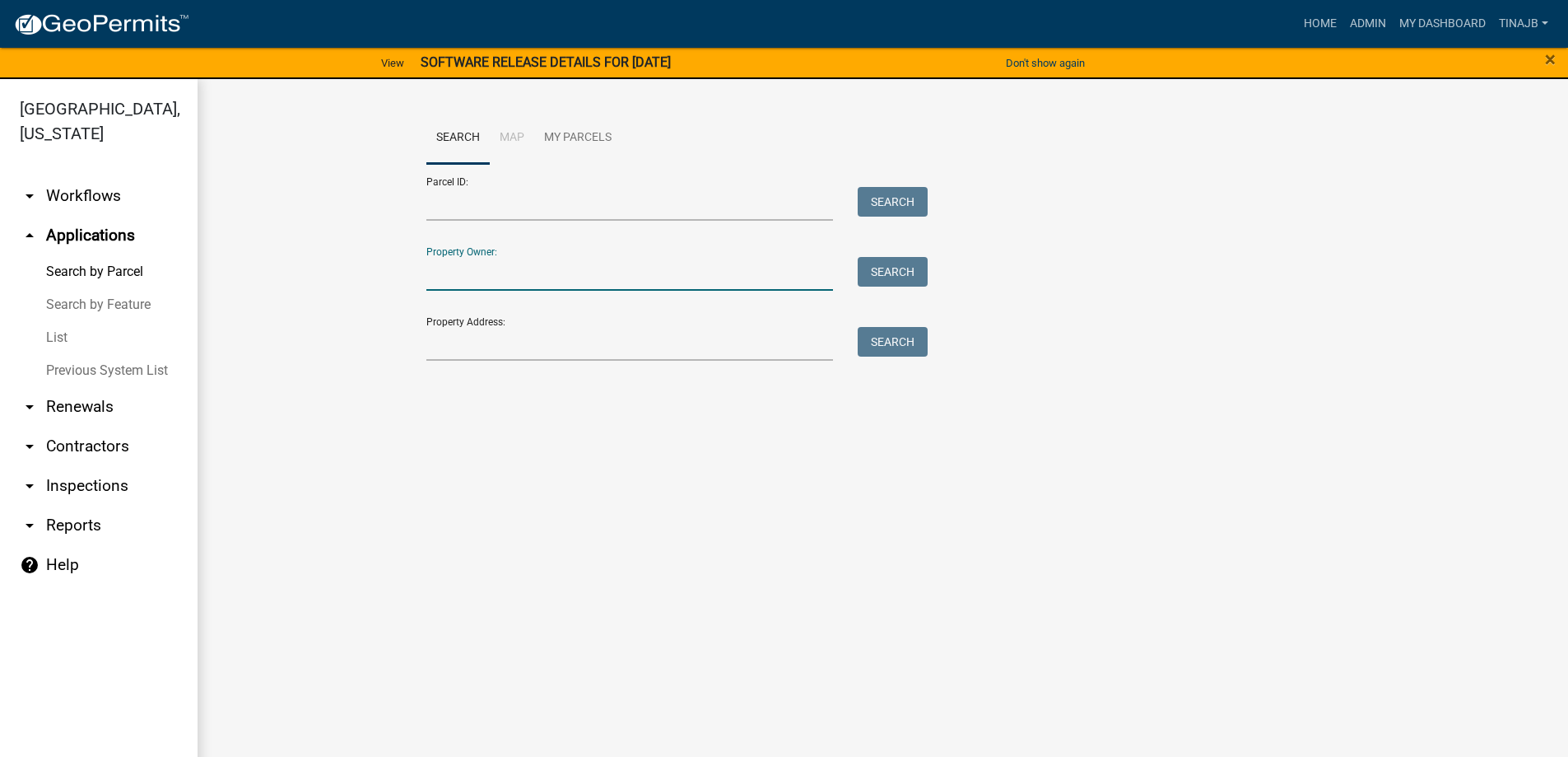
click at [464, 269] on input "Property Owner:" at bounding box center [630, 274] width 408 height 34
click at [474, 354] on input "Property Address:" at bounding box center [630, 344] width 408 height 34
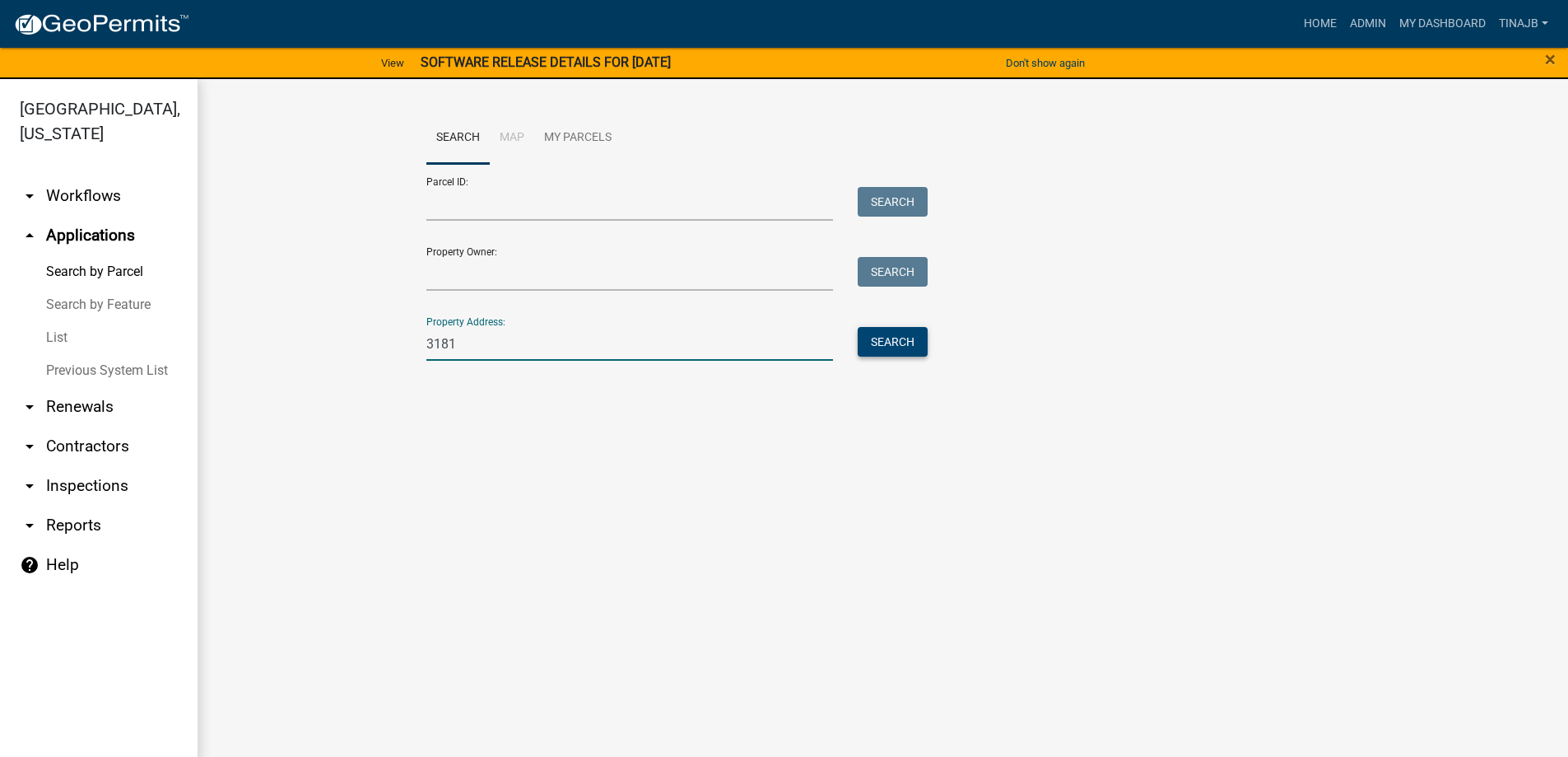
type input "3181"
click at [892, 347] on button "Search" at bounding box center [893, 341] width 70 height 29
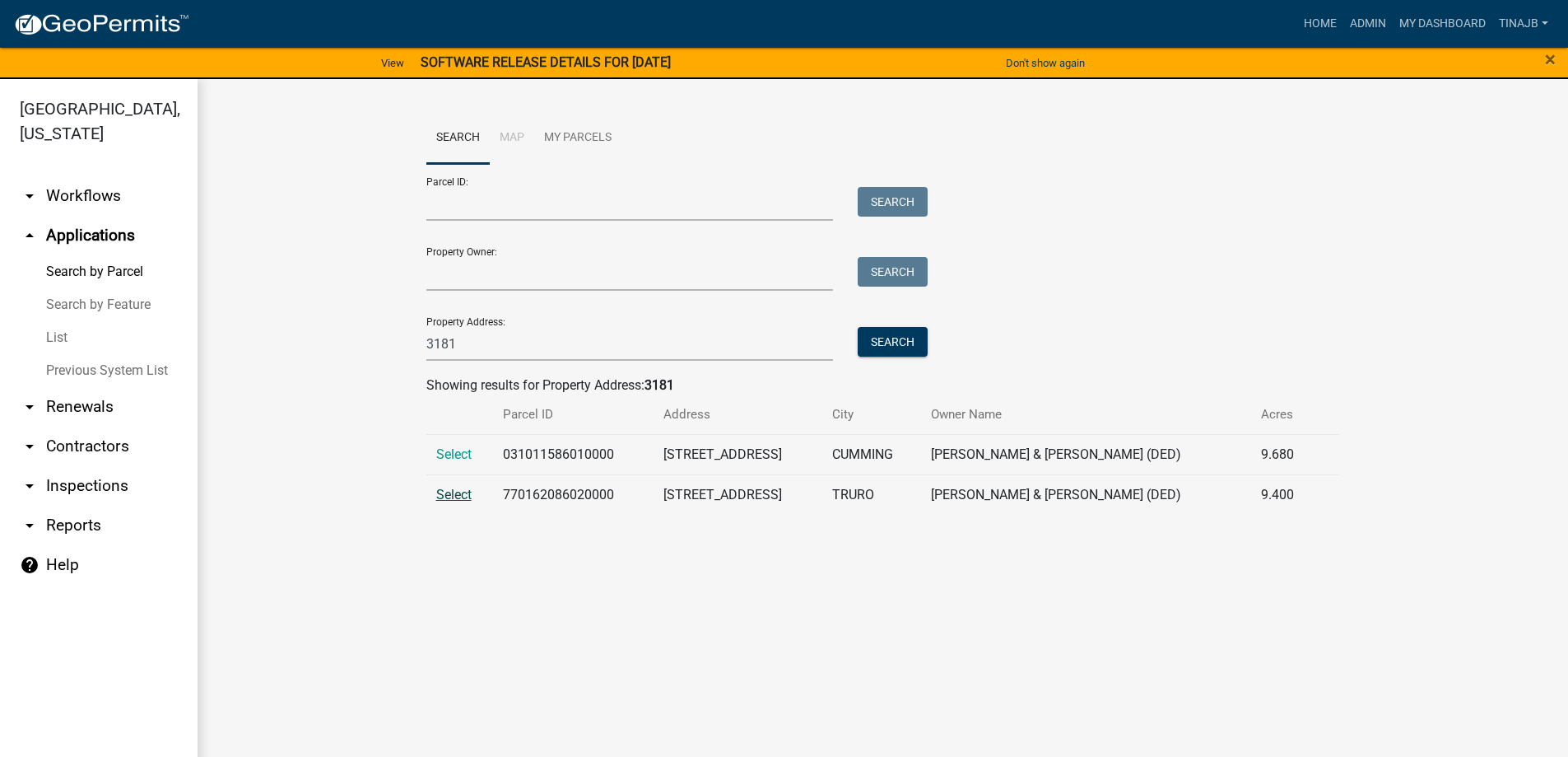
click at [446, 498] on span "Select" at bounding box center [454, 495] width 36 height 16
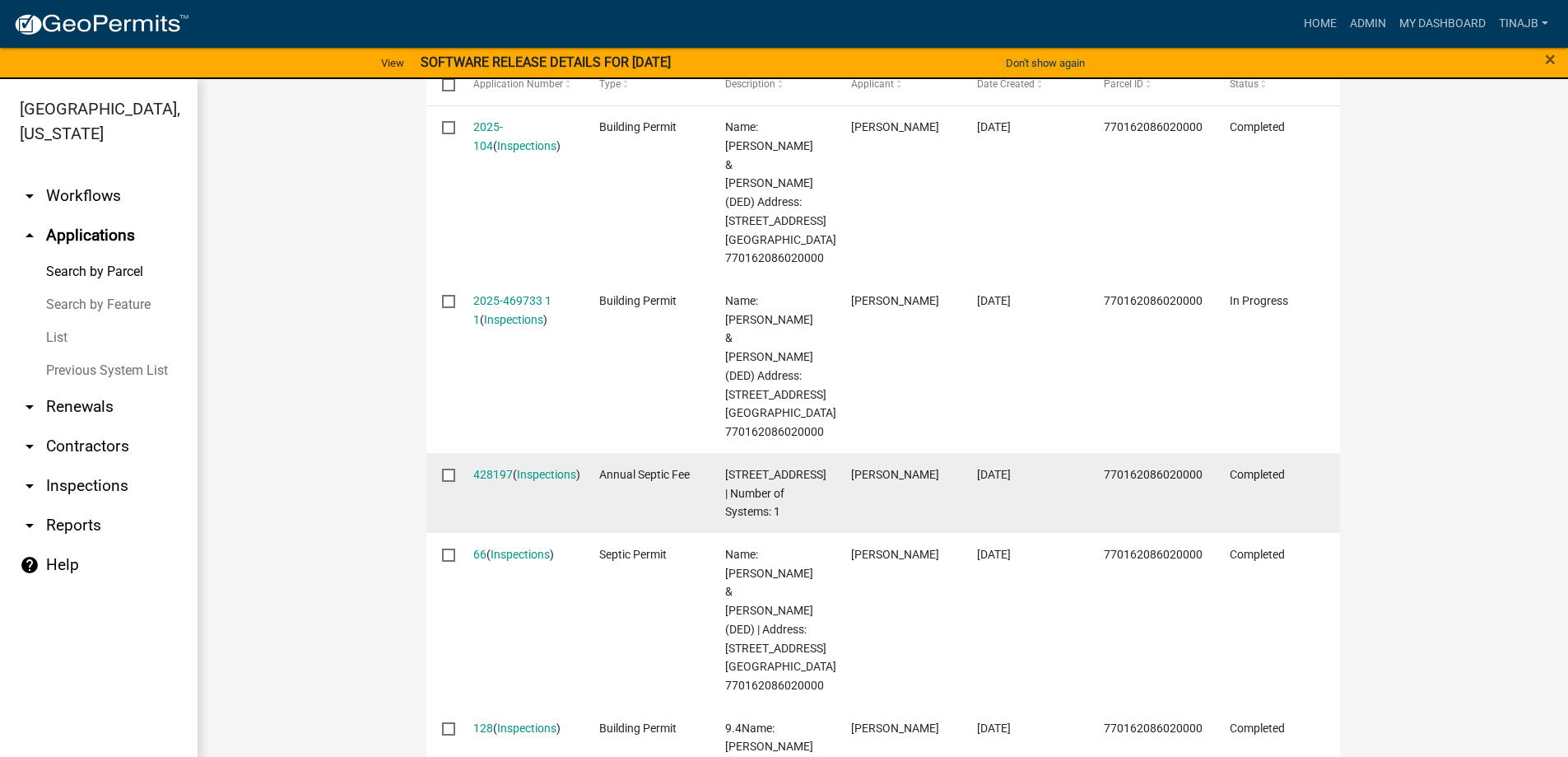
scroll to position [330, 0]
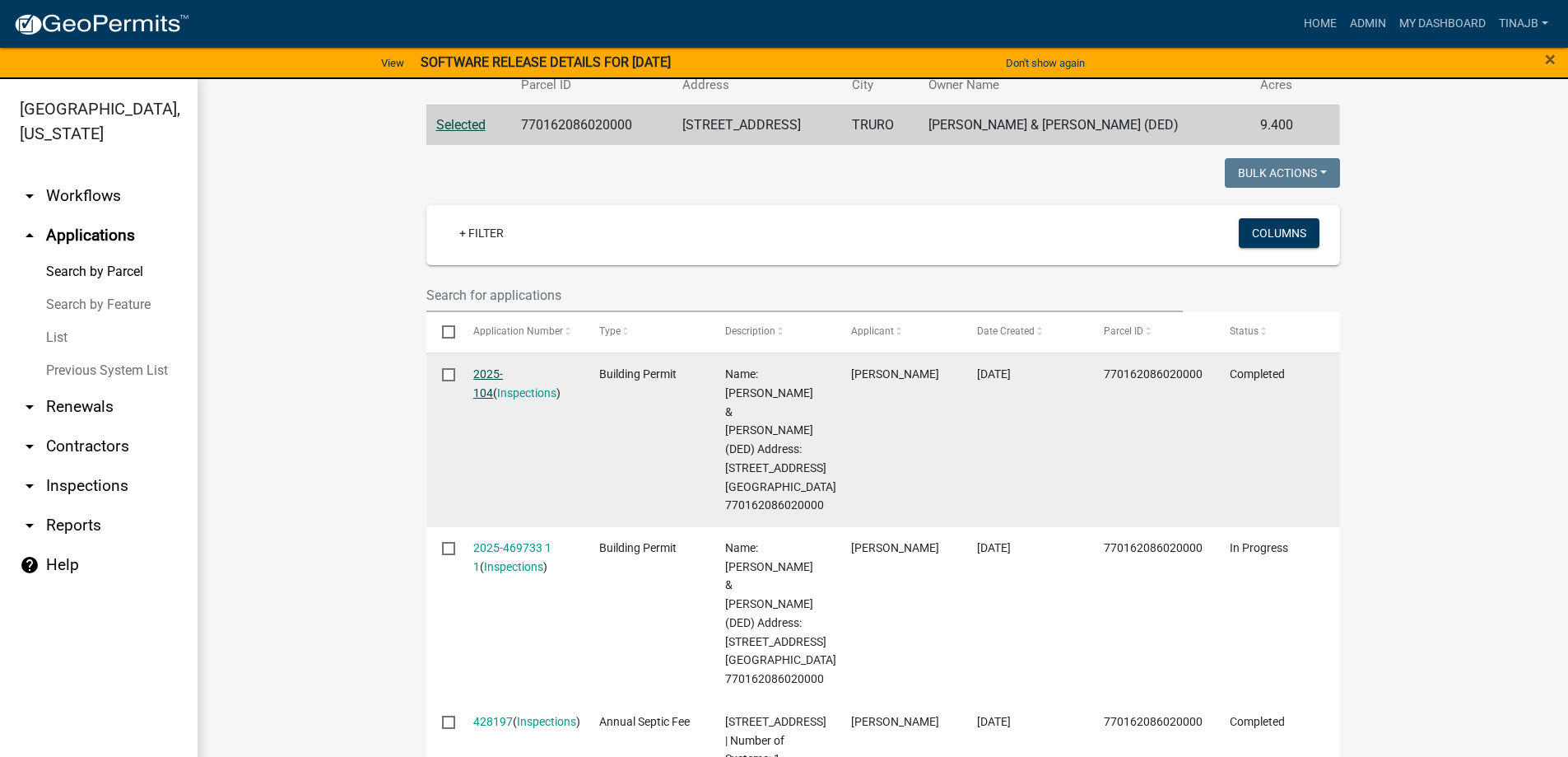
click at [492, 368] on link "2025-104" at bounding box center [488, 383] width 29 height 32
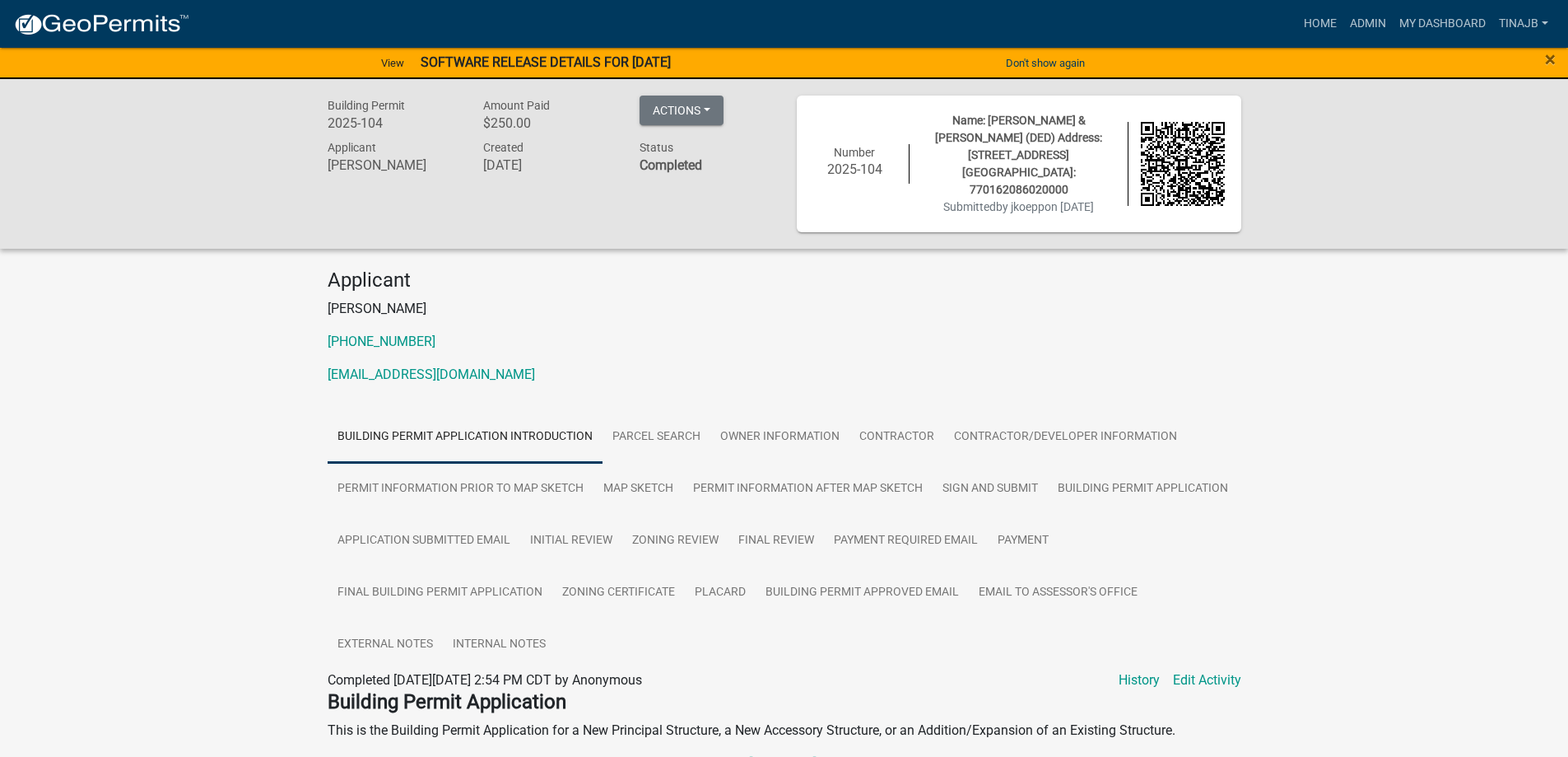
scroll to position [247, 0]
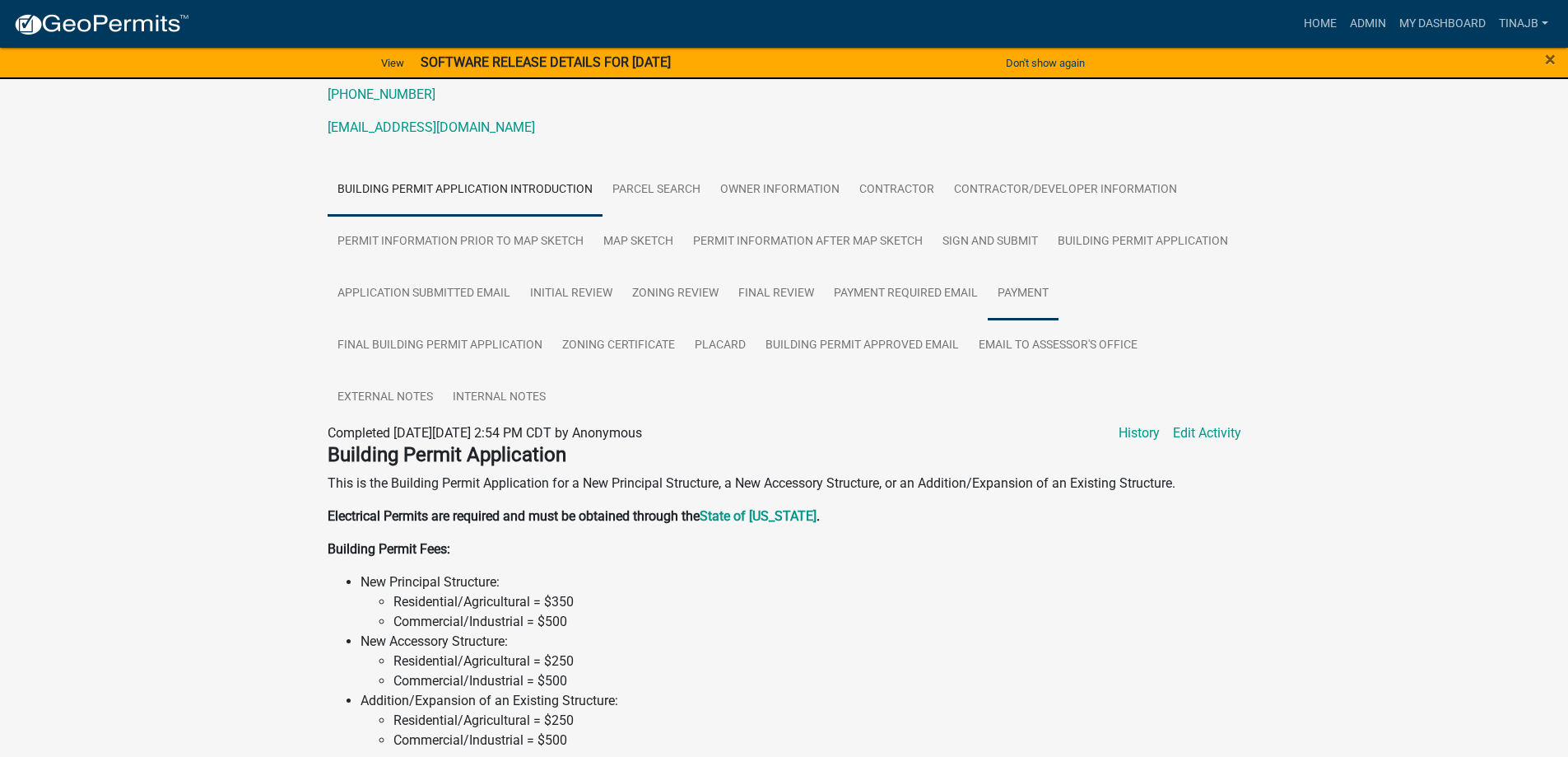
click at [1026, 270] on link "Payment" at bounding box center [1023, 293] width 71 height 52
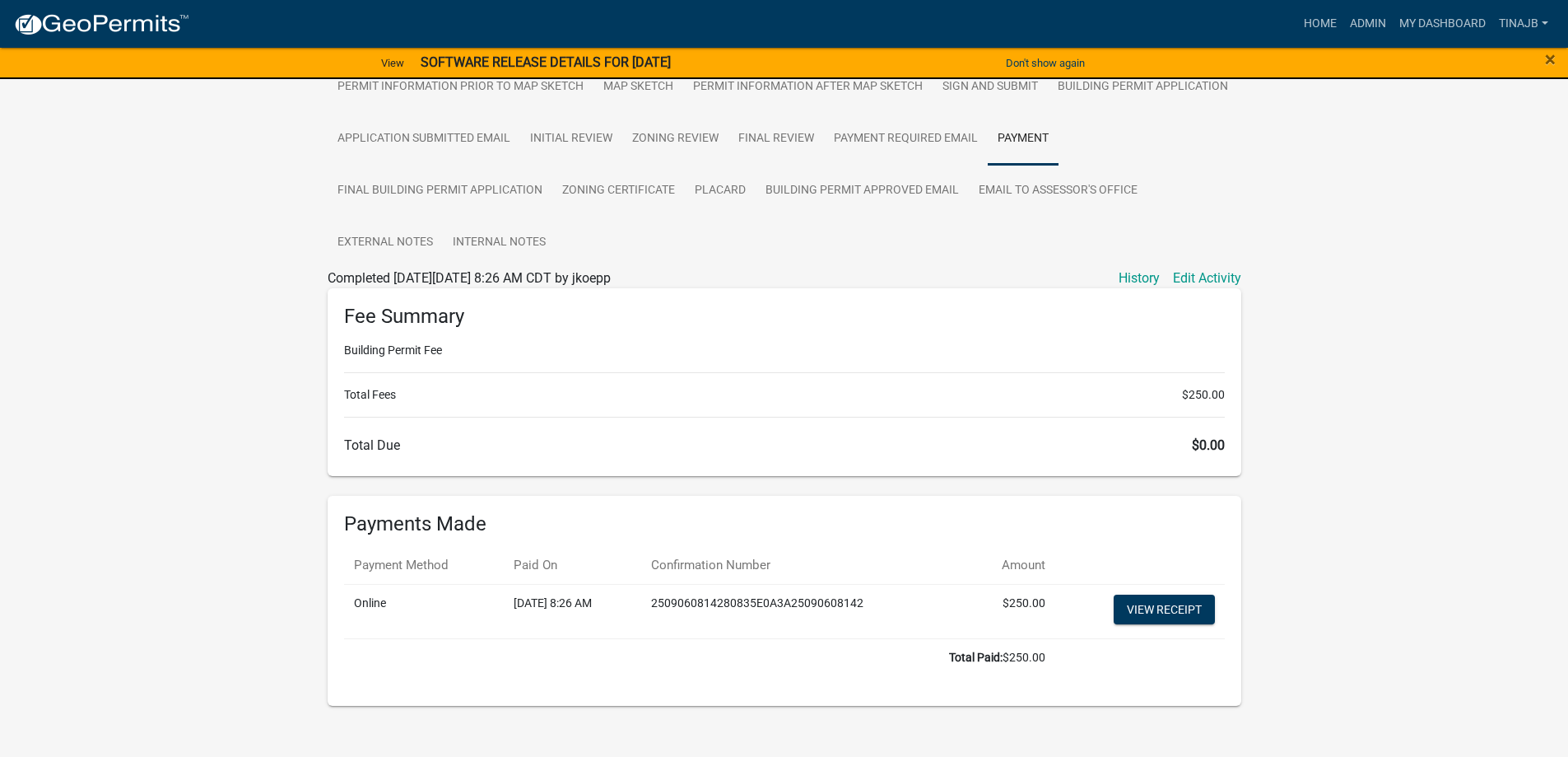
scroll to position [402, 0]
click at [1192, 594] on link "View receipt" at bounding box center [1165, 608] width 101 height 29
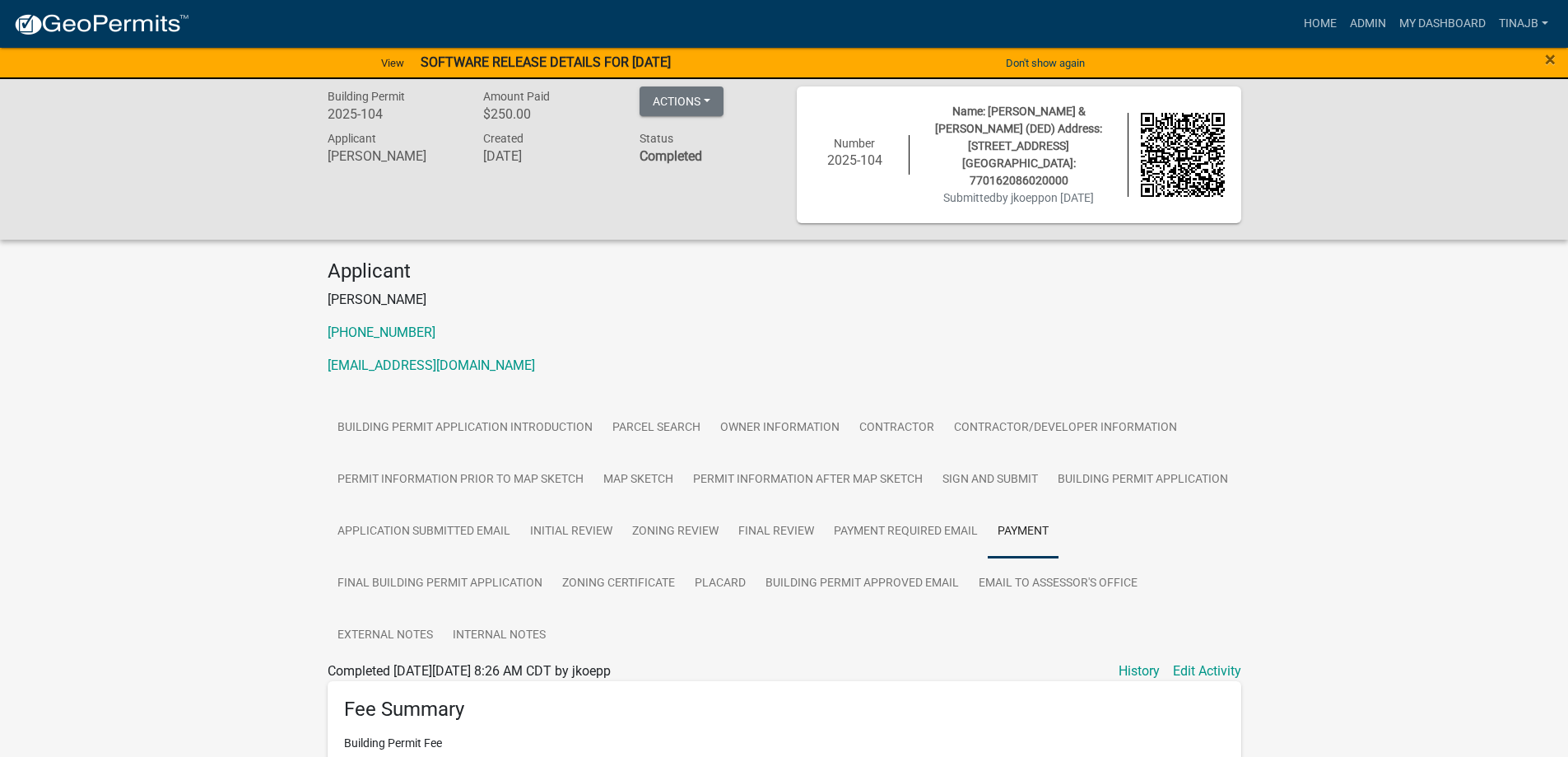
scroll to position [0, 0]
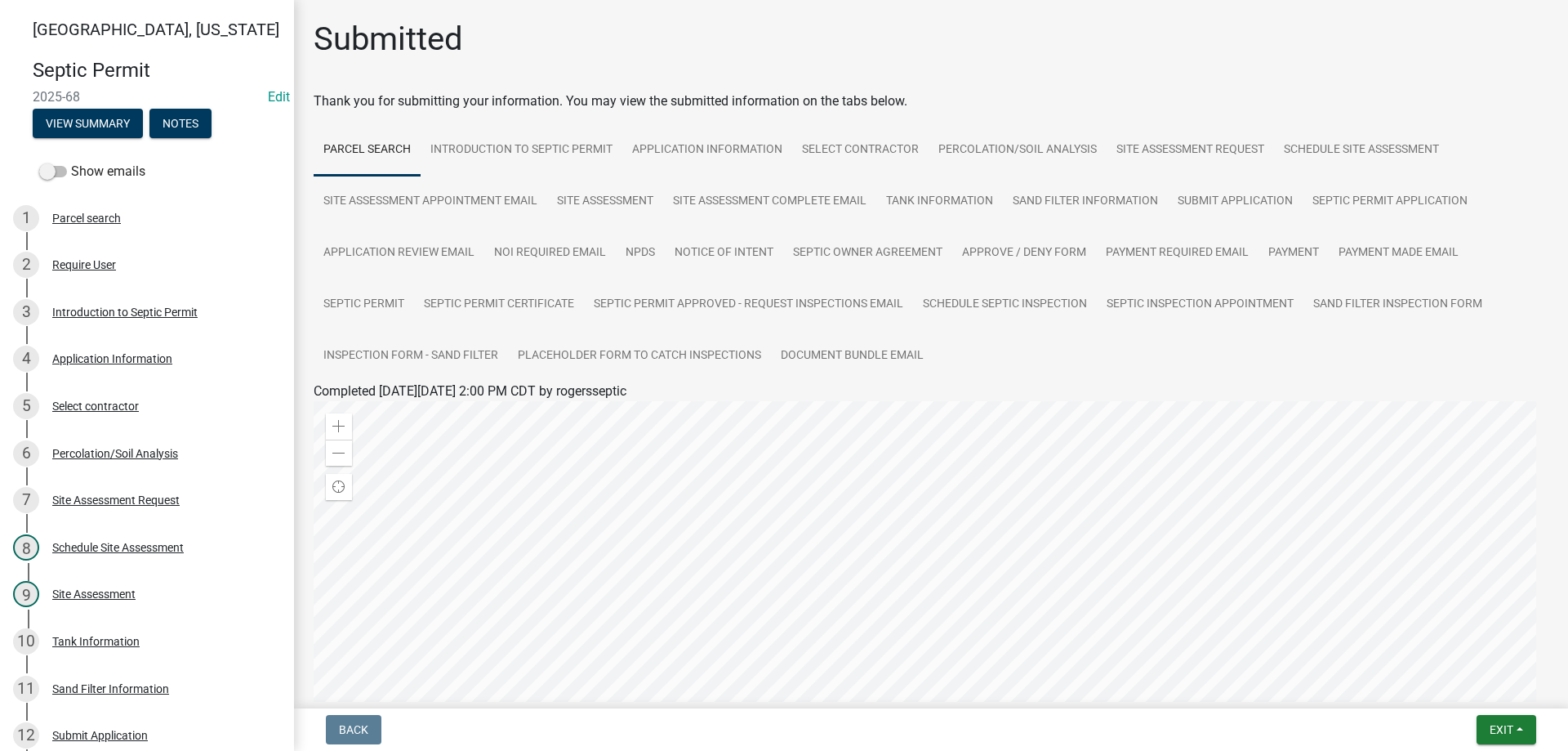
scroll to position [772, 0]
